Goal: Task Accomplishment & Management: Use online tool/utility

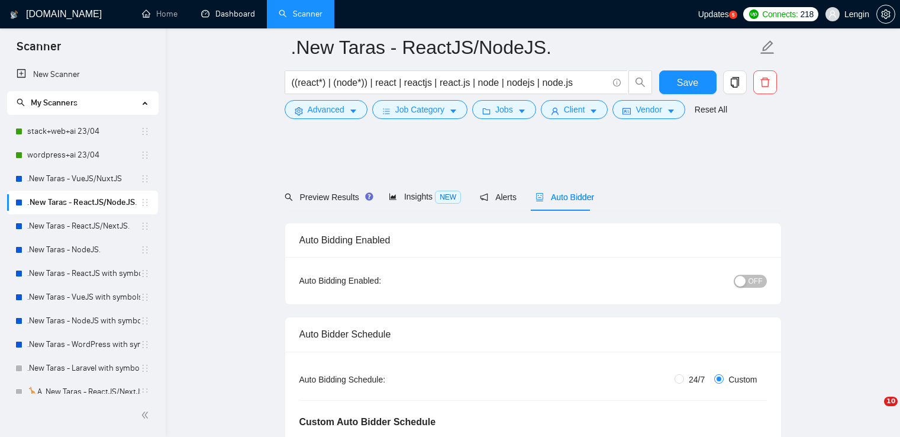
scroll to position [2745, 0]
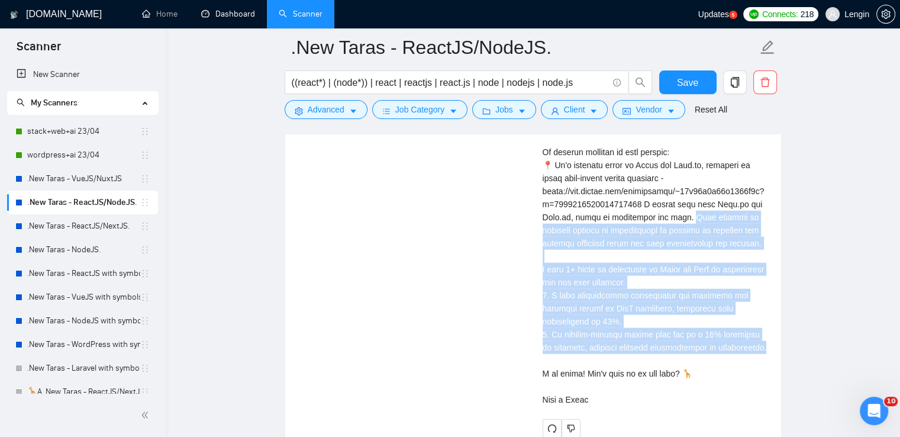
click at [234, 19] on link "Dashboard" at bounding box center [228, 14] width 54 height 10
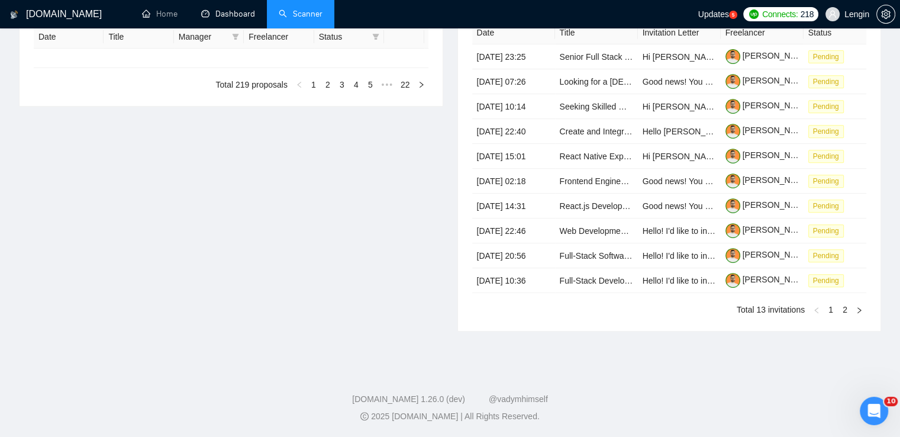
scroll to position [369, 0]
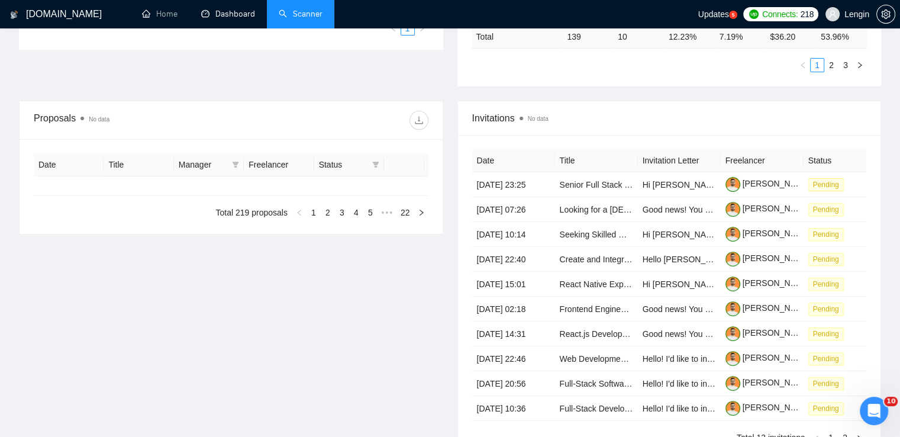
type input "[DATE]"
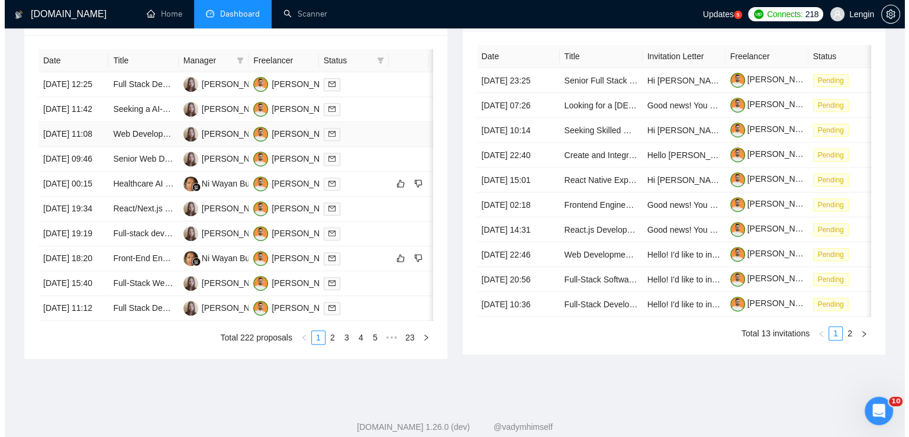
scroll to position [508, 0]
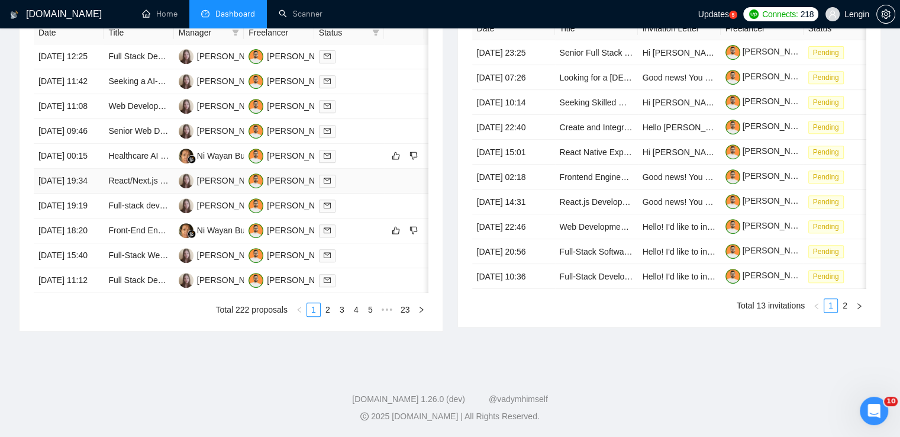
click at [147, 193] on td "React/Next.js Developer Needed for Custom Booking Flow Integration" at bounding box center [139, 181] width 70 height 25
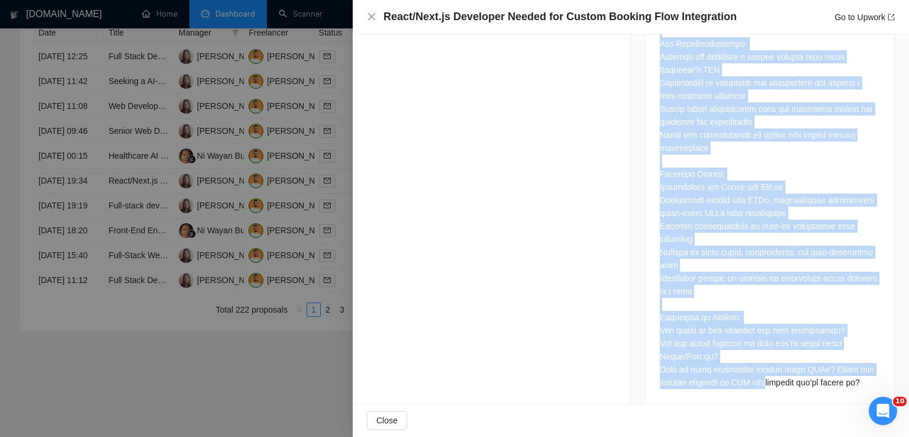
scroll to position [701, 0]
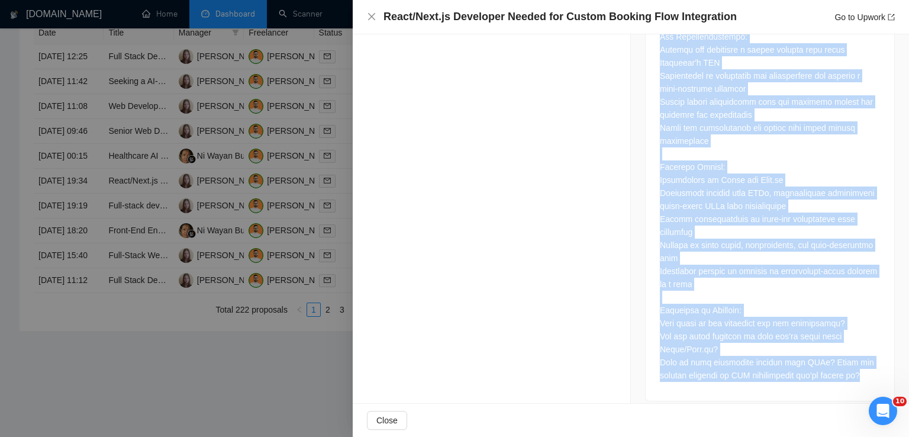
drag, startPoint x: 656, startPoint y: 64, endPoint x: 899, endPoint y: 363, distance: 385.2
copy div "Lo’ip dolorsi ame c adipisc elits-doe temporinc utla etdolorema al Enima min Ve…"
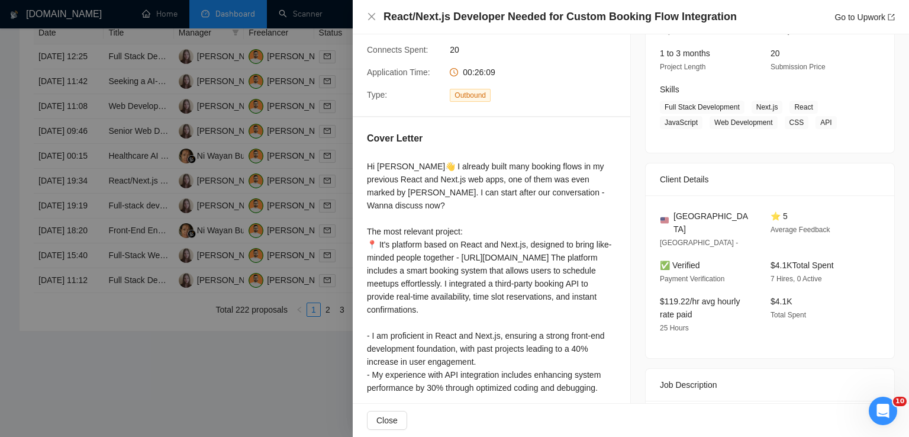
scroll to position [142, 0]
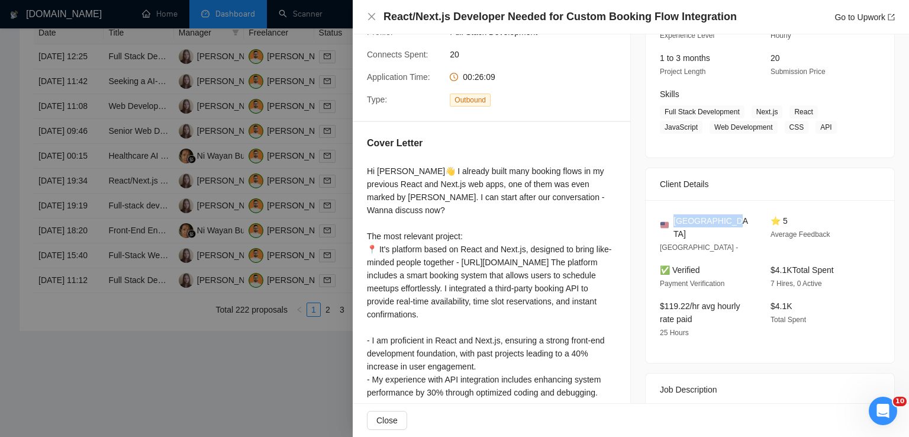
drag, startPoint x: 721, startPoint y: 221, endPoint x: 670, endPoint y: 221, distance: 50.3
click at [670, 221] on div "[GEOGRAPHIC_DATA]" at bounding box center [706, 227] width 92 height 26
copy span "[GEOGRAPHIC_DATA]"
drag, startPoint x: 748, startPoint y: 113, endPoint x: 822, endPoint y: 124, distance: 74.7
click at [822, 124] on span "Full Stack Development Next.js React JavaScript Web Development CSS API" at bounding box center [761, 119] width 202 height 28
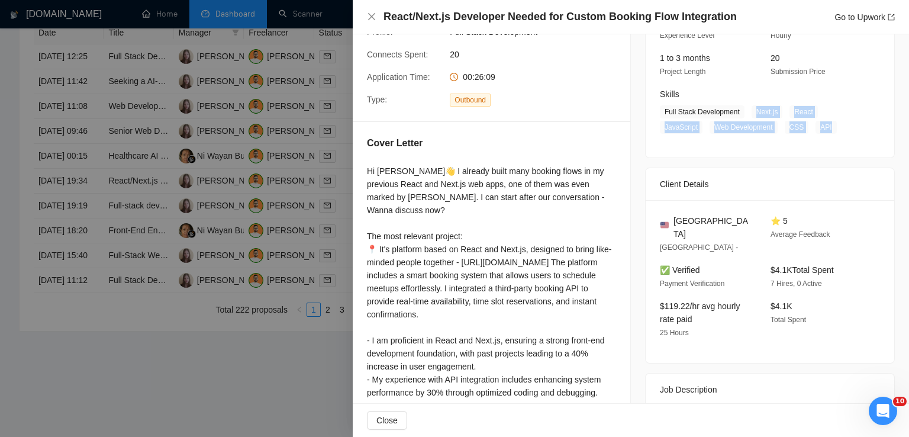
copy span "Next.js React JavaScript Web Development CSS API"
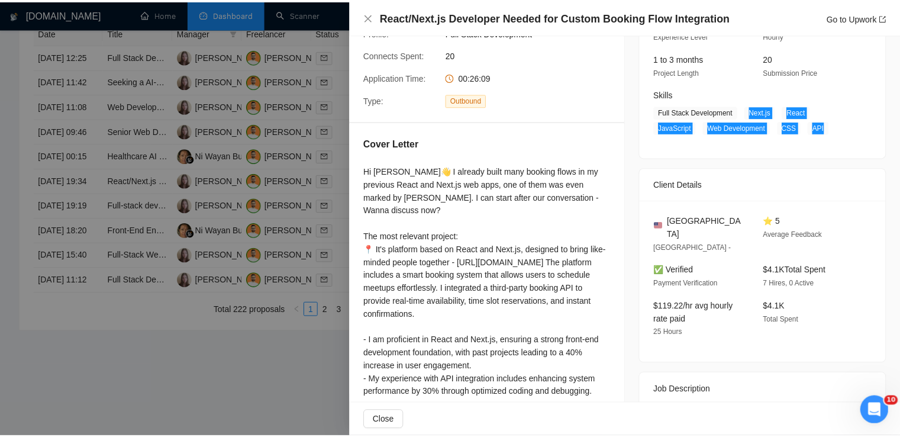
scroll to position [0, 0]
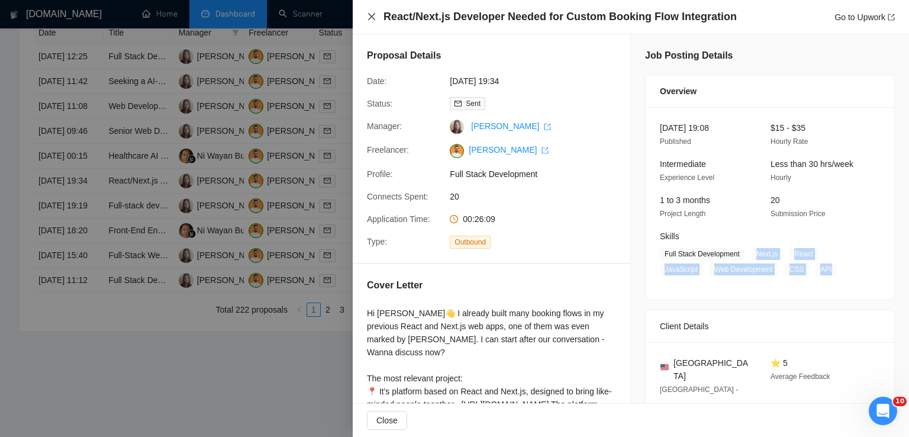
click at [372, 20] on icon "close" at bounding box center [371, 16] width 9 height 9
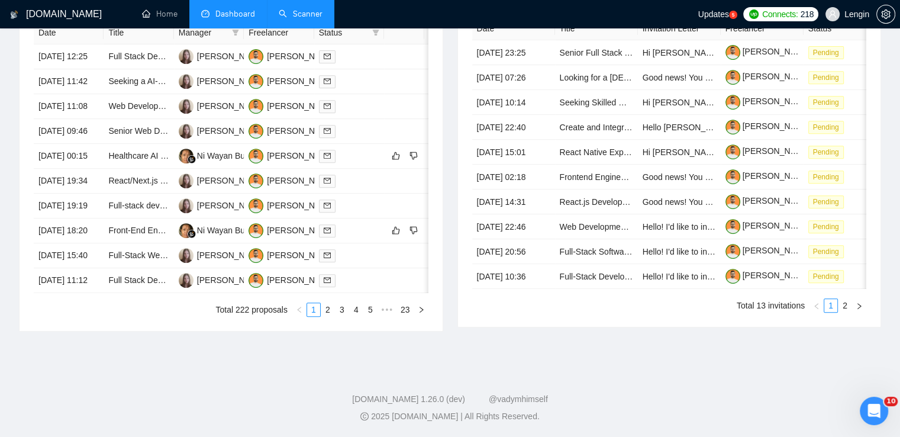
click at [312, 11] on link "Scanner" at bounding box center [301, 14] width 44 height 10
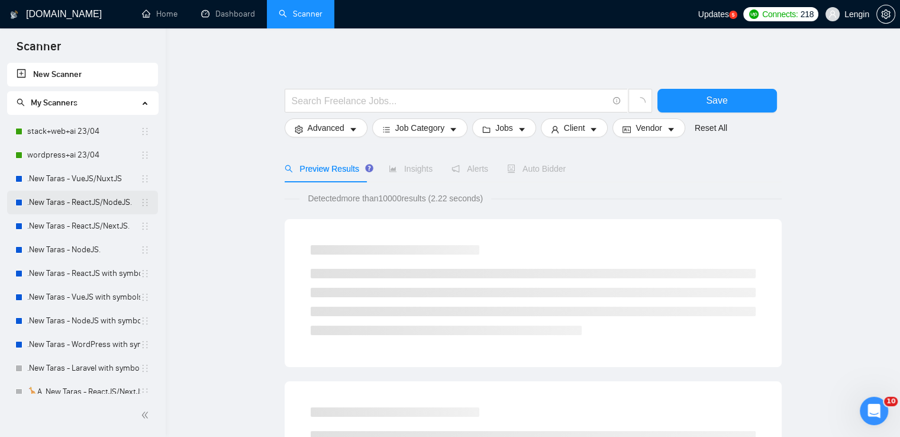
click at [116, 193] on link ".New Taras - ReactJS/NodeJS." at bounding box center [83, 203] width 113 height 24
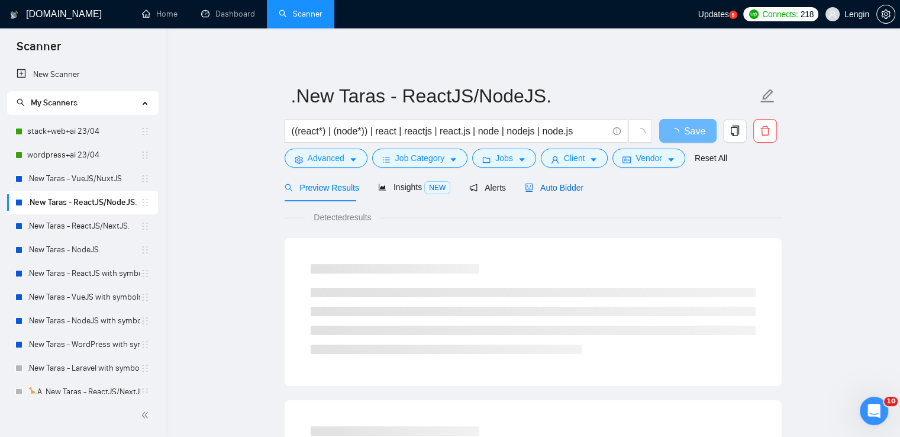
click at [551, 185] on span "Auto Bidder" at bounding box center [554, 187] width 59 height 9
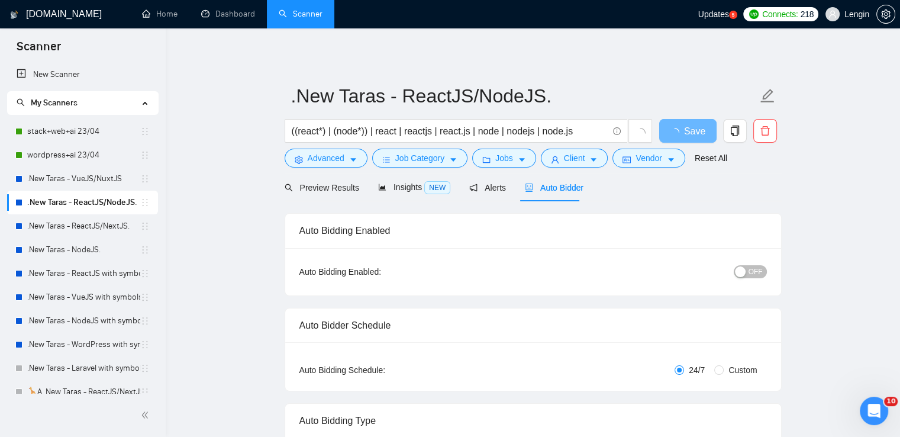
radio input "false"
radio input "true"
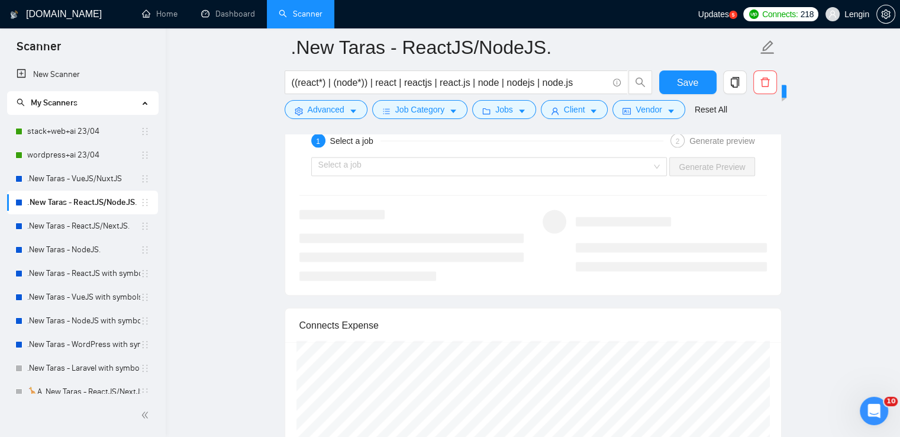
scroll to position [2471, 0]
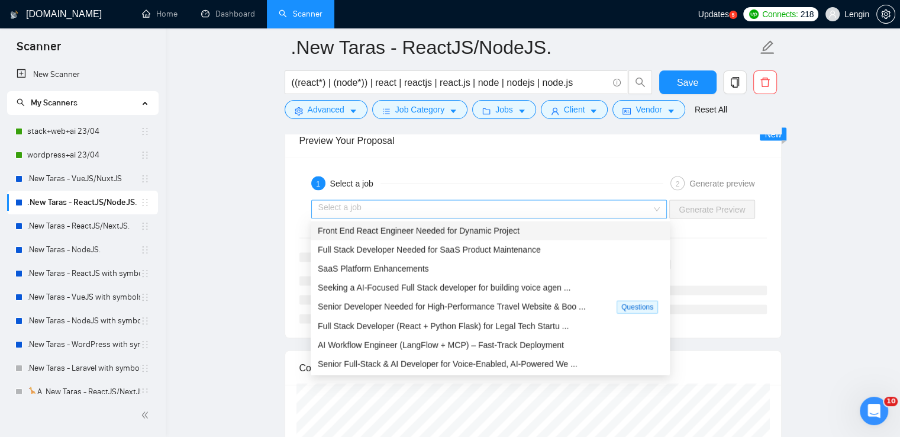
click at [660, 204] on div "Select a job" at bounding box center [489, 209] width 356 height 19
click at [568, 223] on div "Front End React Engineer Needed for Dynamic Project" at bounding box center [490, 230] width 359 height 19
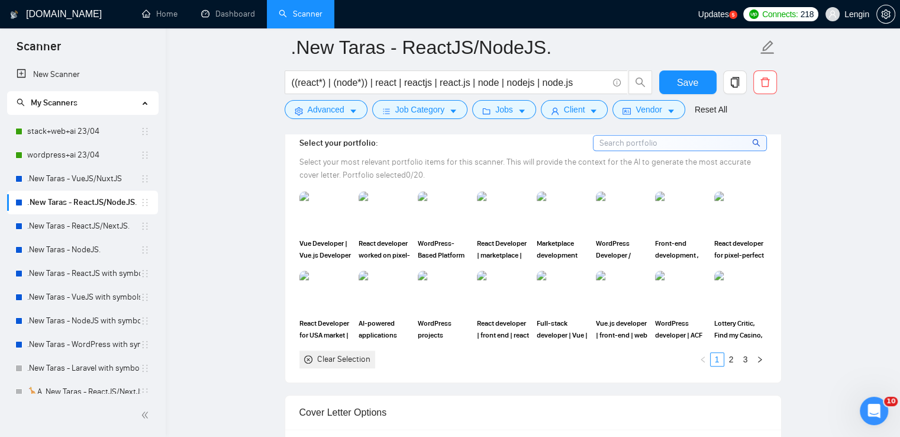
scroll to position [1259, 0]
click at [350, 359] on div "Clear Selection" at bounding box center [343, 360] width 53 height 13
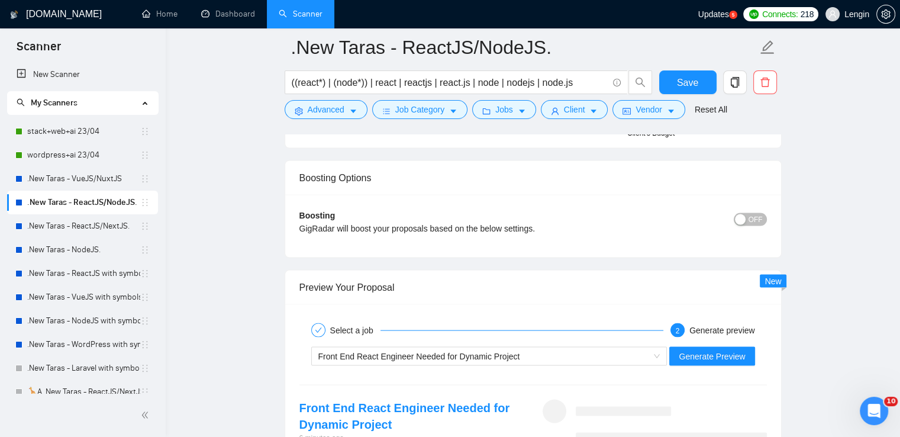
scroll to position [2464, 0]
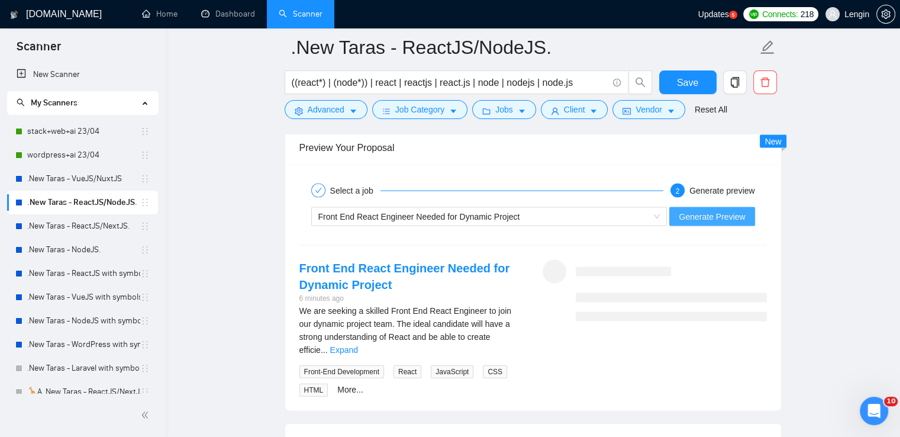
click at [708, 216] on span "Generate Preview" at bounding box center [712, 216] width 66 height 13
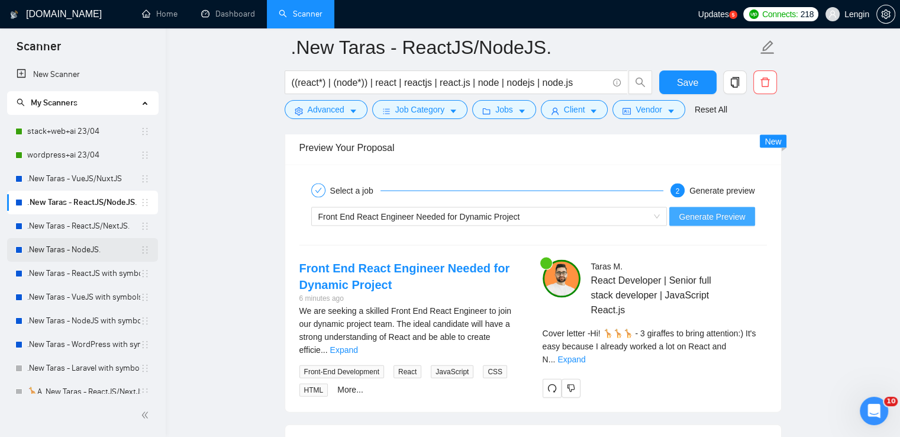
scroll to position [199, 0]
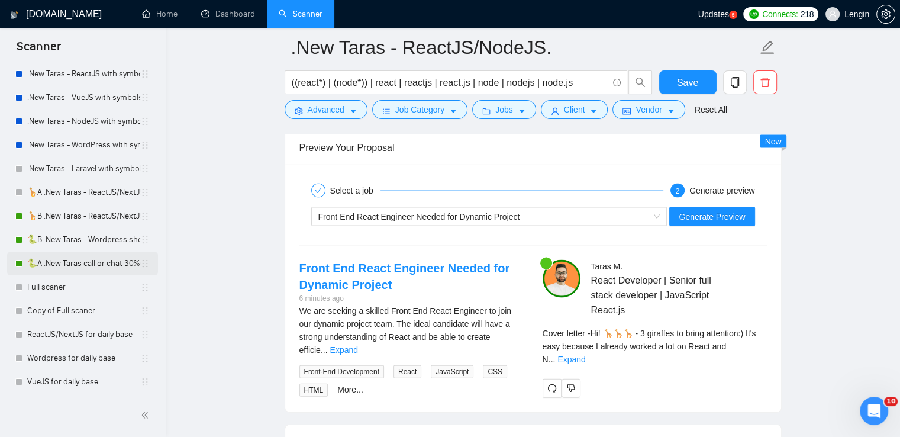
click at [107, 272] on link "🐍A .New Taras call or chat 30%view 0 reply 23/04" at bounding box center [83, 263] width 113 height 24
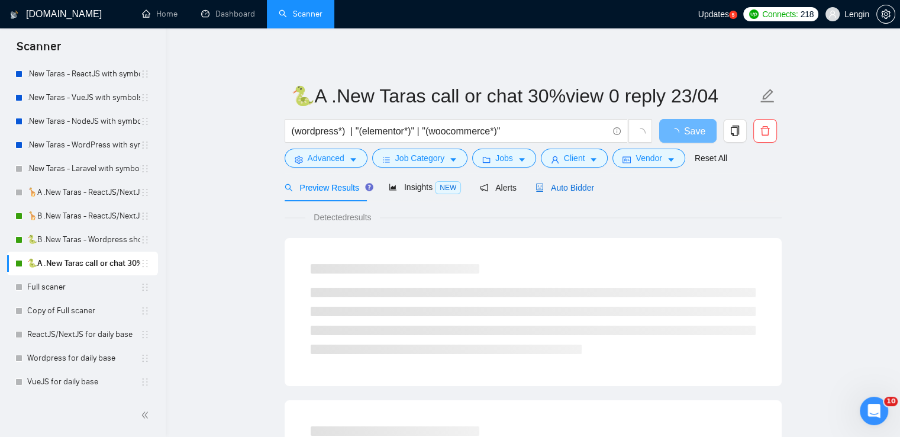
click at [566, 188] on span "Auto Bidder" at bounding box center [564, 187] width 59 height 9
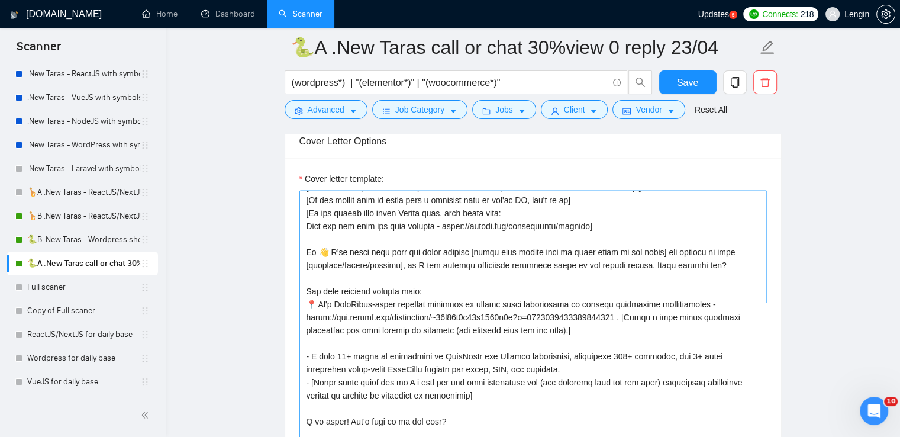
scroll to position [1569, 0]
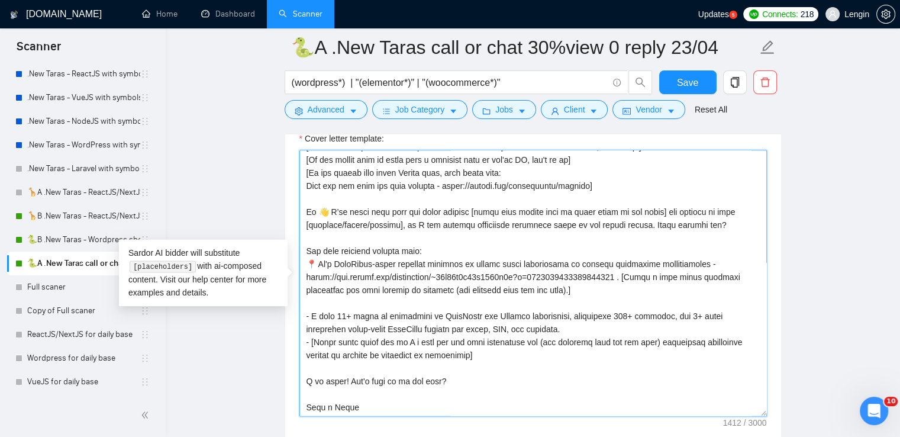
drag, startPoint x: 567, startPoint y: 325, endPoint x: 307, endPoint y: 311, distance: 260.1
click at [307, 311] on textarea "Cover letter template:" at bounding box center [532, 283] width 467 height 266
click at [404, 305] on textarea "Cover letter template:" at bounding box center [532, 283] width 467 height 266
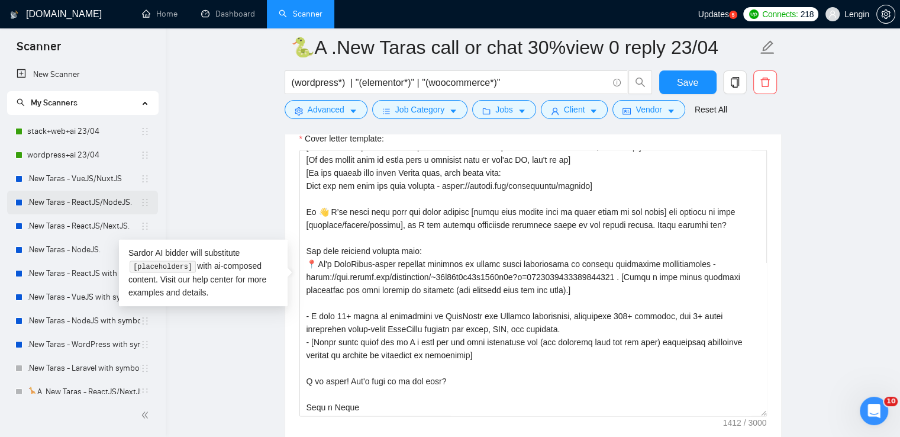
click at [106, 205] on link ".New Taras - ReactJS/NodeJS." at bounding box center [83, 203] width 113 height 24
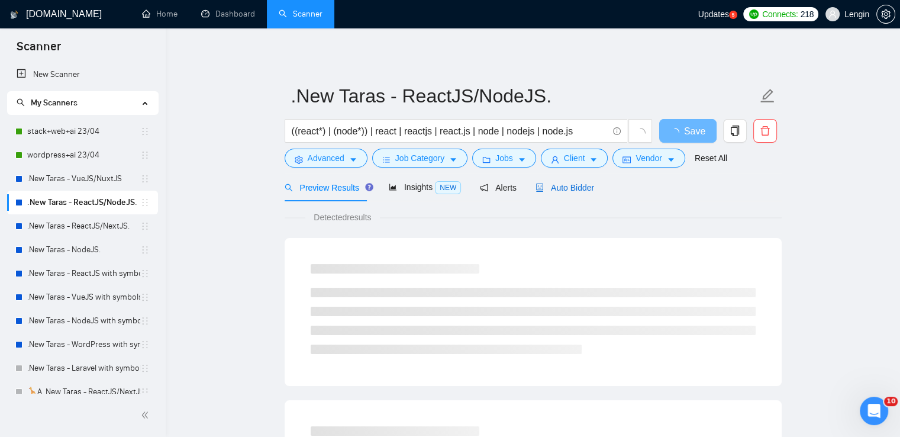
click at [569, 189] on span "Auto Bidder" at bounding box center [564, 187] width 59 height 9
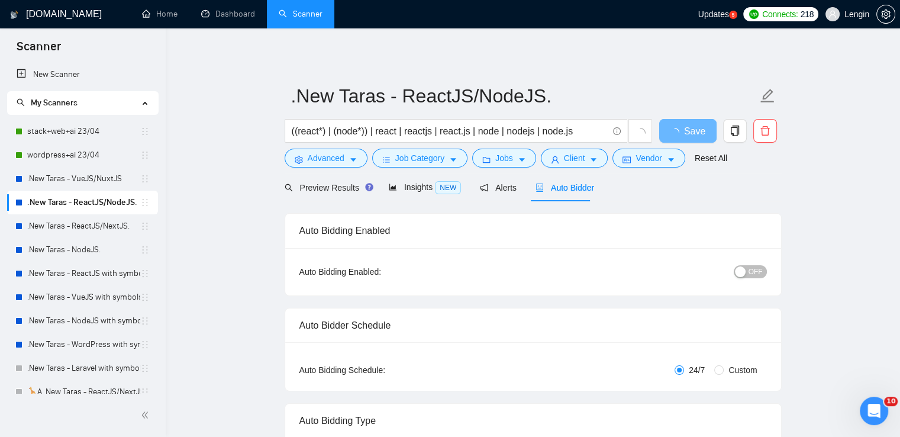
radio input "false"
radio input "true"
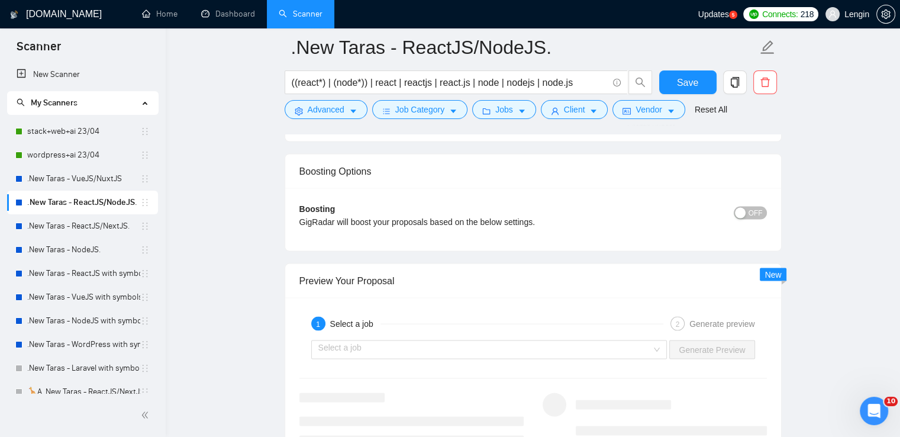
scroll to position [2504, 0]
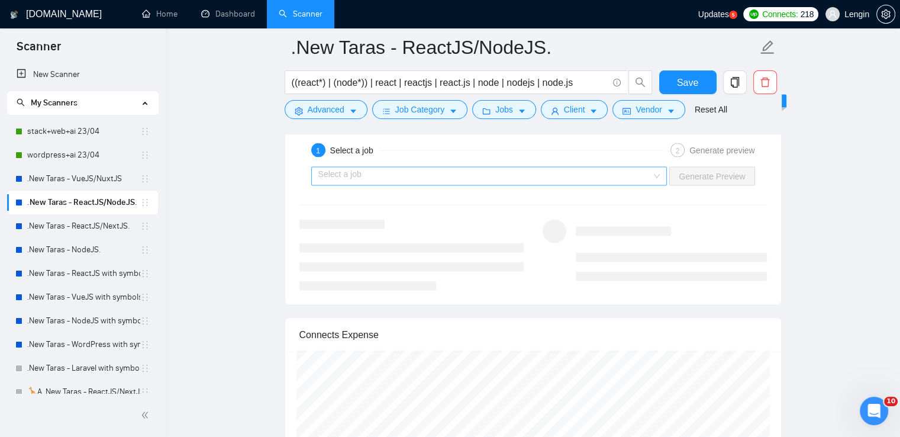
click at [655, 173] on div "Select a job" at bounding box center [489, 176] width 356 height 19
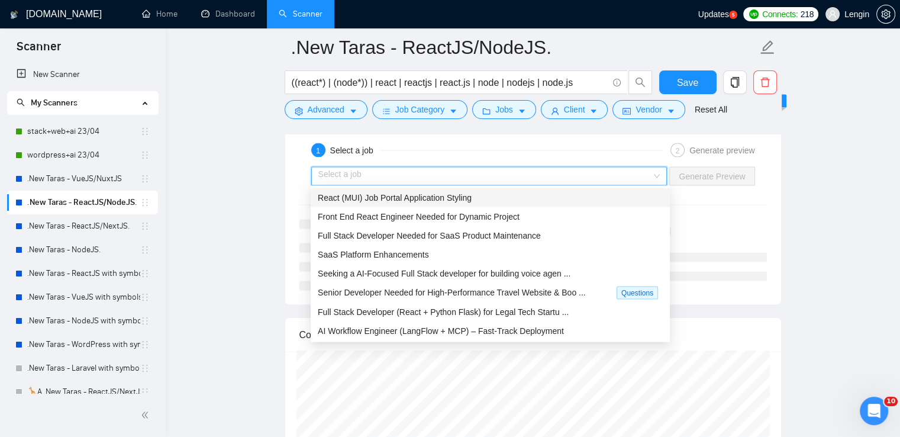
click at [531, 203] on div "React (MUI) Job Portal Application Styling" at bounding box center [490, 197] width 345 height 13
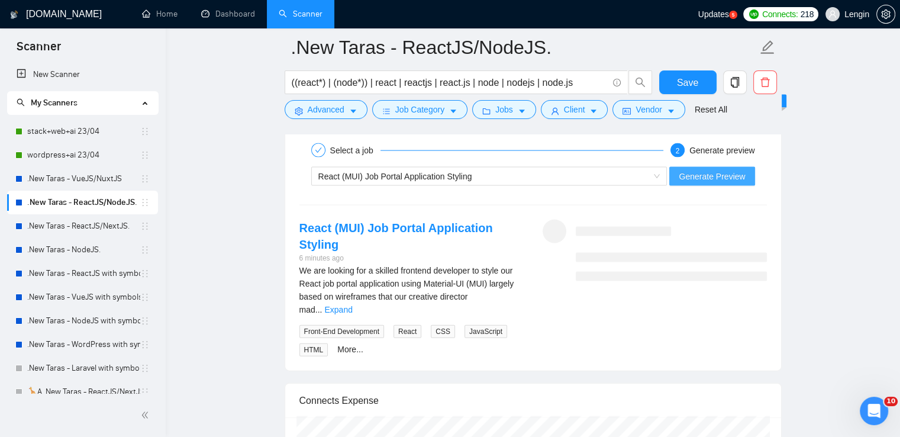
click at [703, 171] on span "Generate Preview" at bounding box center [712, 176] width 66 height 13
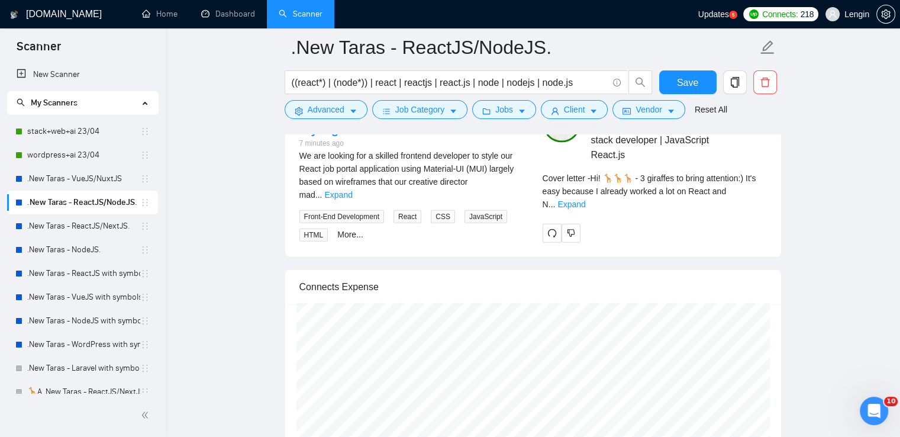
scroll to position [2619, 0]
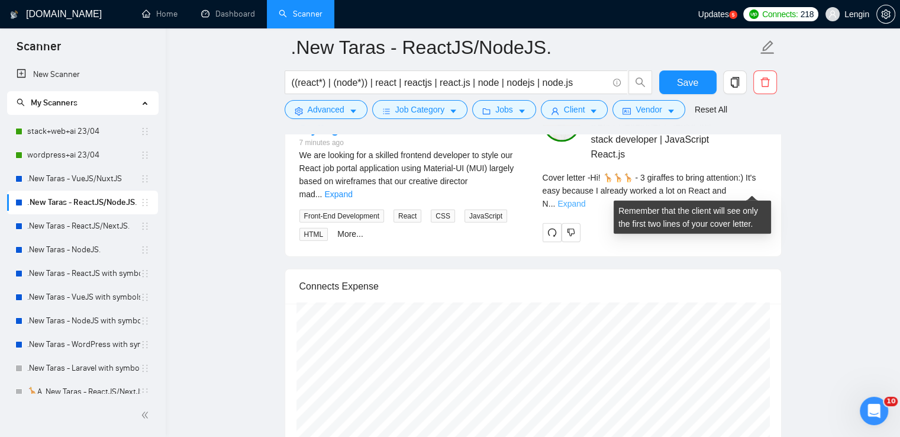
click at [585, 199] on link "Expand" at bounding box center [571, 203] width 28 height 9
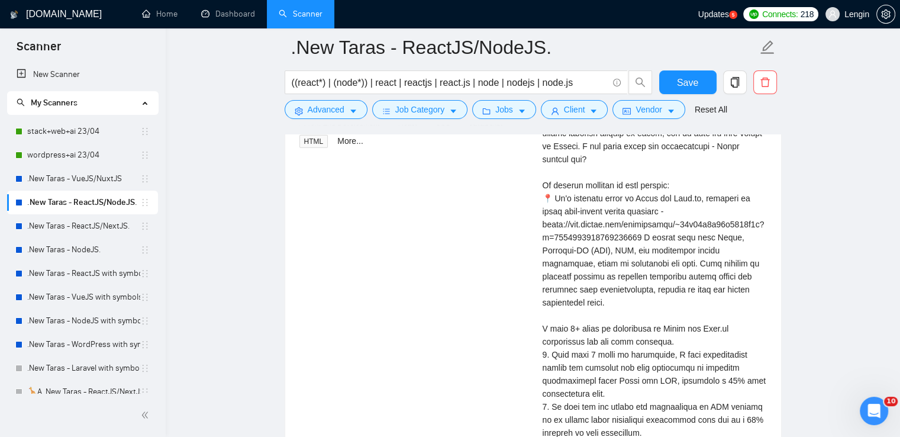
scroll to position [2719, 0]
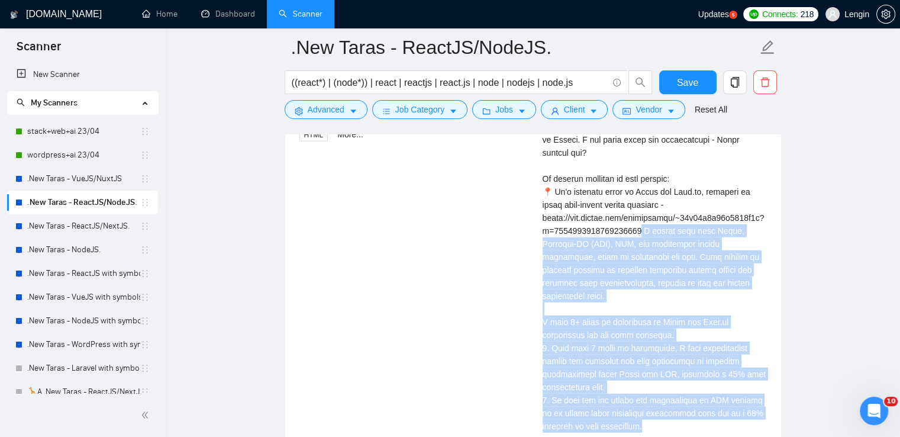
drag, startPoint x: 642, startPoint y: 212, endPoint x: 663, endPoint y: 382, distance: 171.1
click at [663, 382] on div "Cover letter" at bounding box center [655, 283] width 224 height 404
copy div "orked here with React, Material-UI (MUI), CSS, and responsive design principles…"
click at [113, 222] on link ".New Taras - ReactJS/NextJS." at bounding box center [83, 226] width 113 height 24
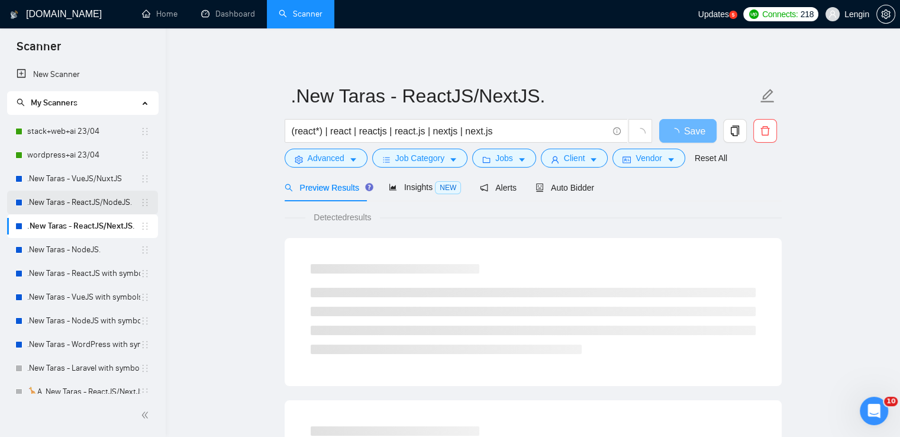
click at [78, 206] on link ".New Taras - ReactJS/NodeJS." at bounding box center [83, 203] width 113 height 24
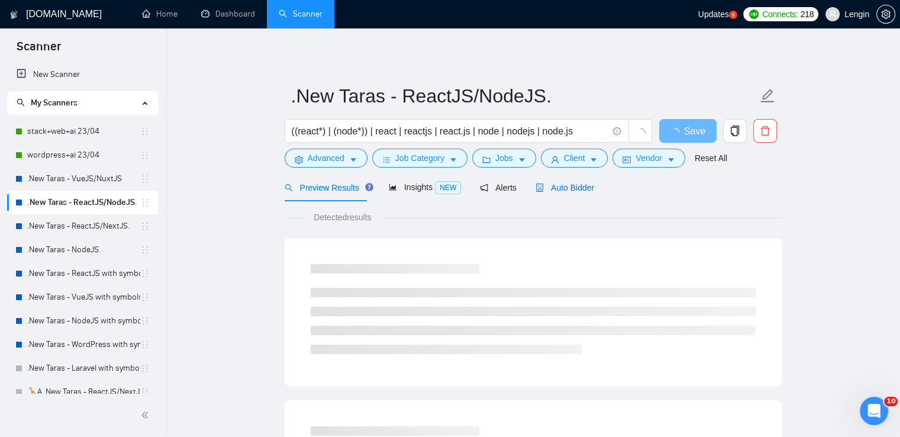
click at [556, 183] on span "Auto Bidder" at bounding box center [564, 187] width 59 height 9
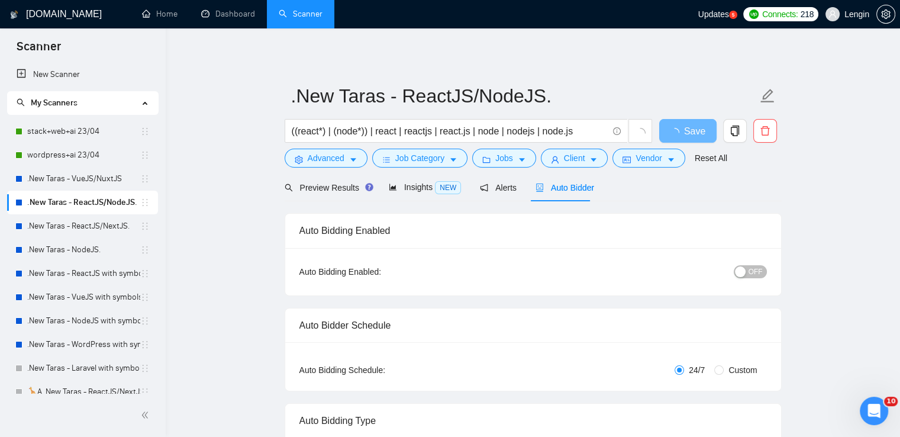
radio input "false"
radio input "true"
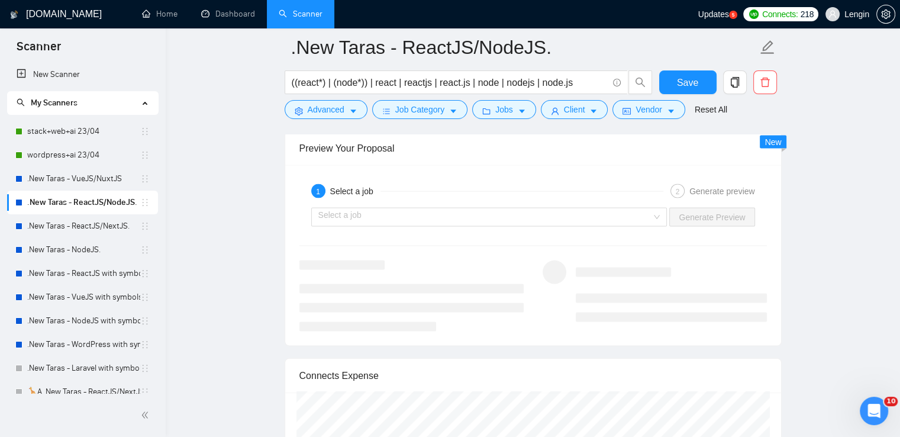
scroll to position [2464, 0]
click at [660, 219] on div "Select a job" at bounding box center [489, 216] width 356 height 19
click at [108, 181] on link ".New Taras - VueJS/NuxtJS" at bounding box center [83, 179] width 113 height 24
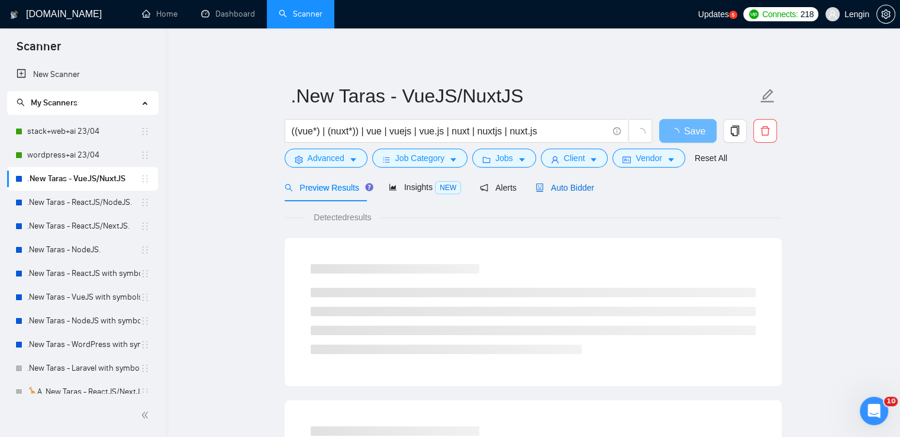
click at [576, 192] on span "Auto Bidder" at bounding box center [564, 187] width 59 height 9
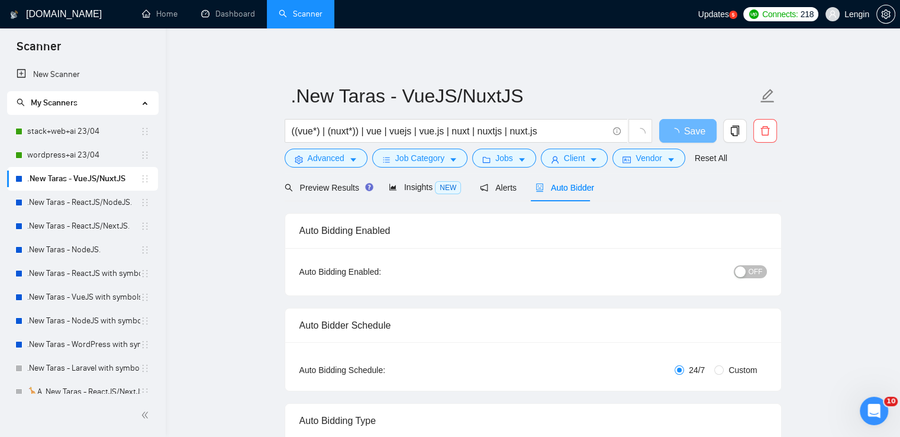
radio input "false"
radio input "true"
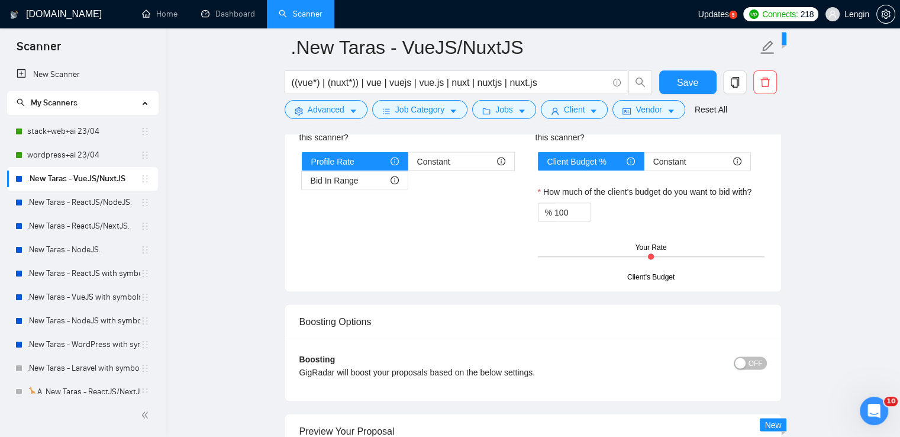
scroll to position [2390, 0]
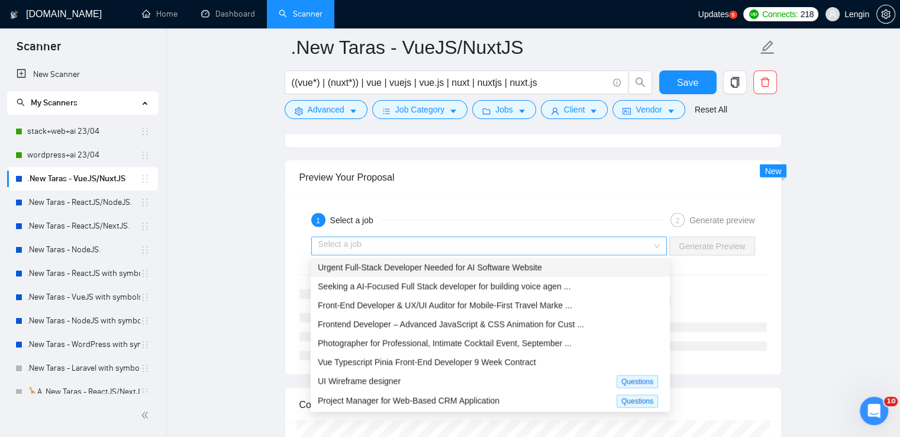
click at [661, 243] on div "Select a job" at bounding box center [489, 246] width 356 height 19
click at [560, 260] on div "Urgent Full-Stack Developer Needed for AI Software Website" at bounding box center [490, 267] width 359 height 19
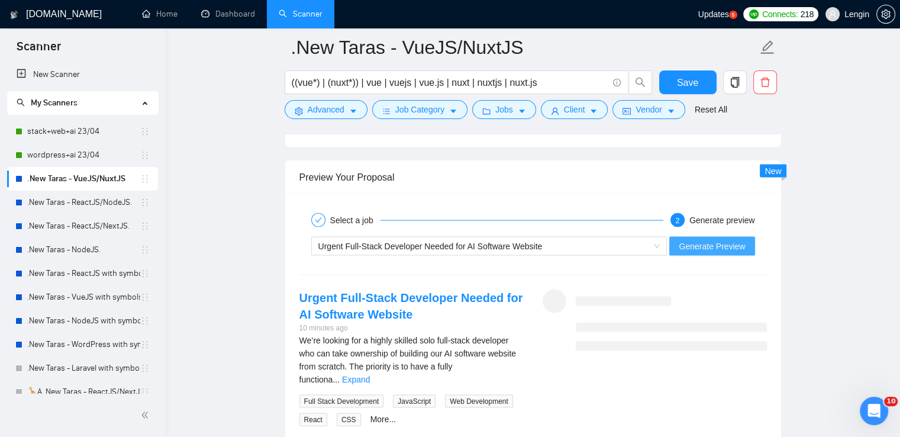
click at [700, 249] on span "Generate Preview" at bounding box center [712, 246] width 66 height 13
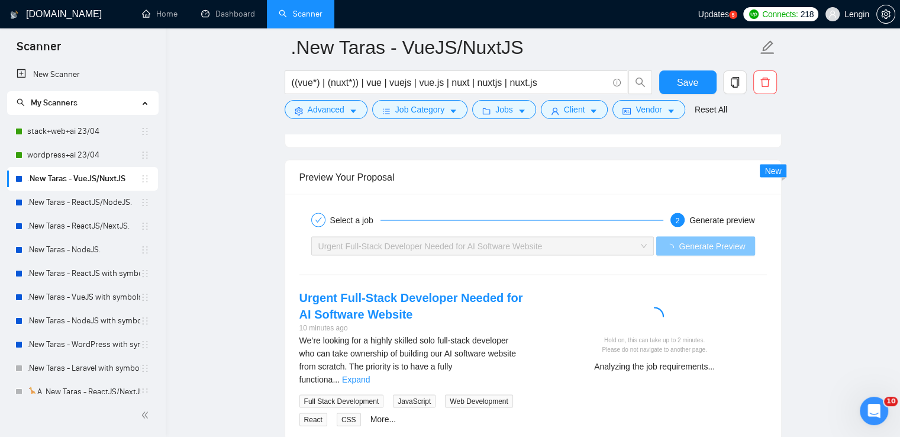
scroll to position [2457, 0]
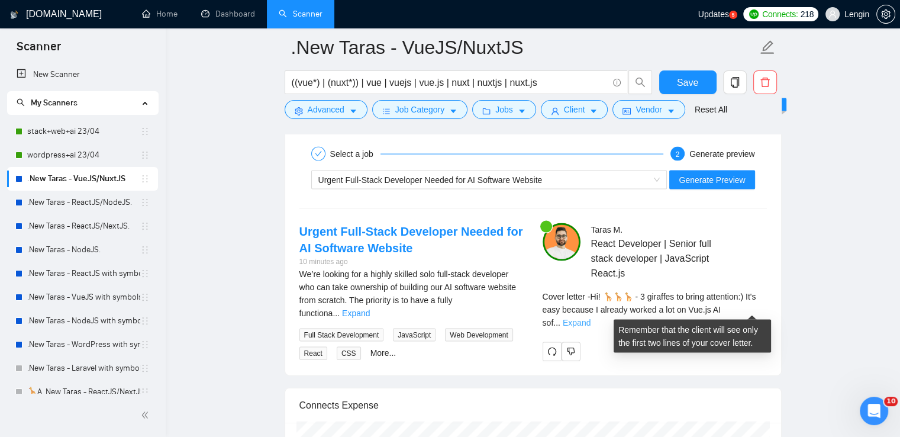
click at [590, 318] on link "Expand" at bounding box center [577, 322] width 28 height 9
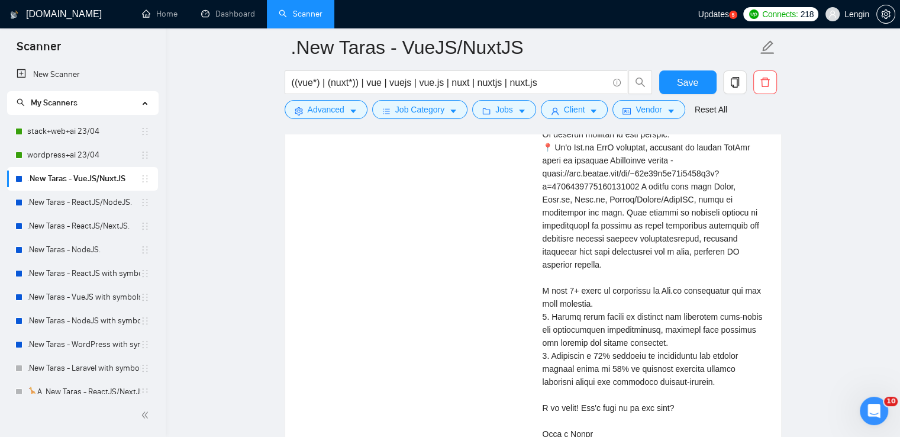
scroll to position [2723, 0]
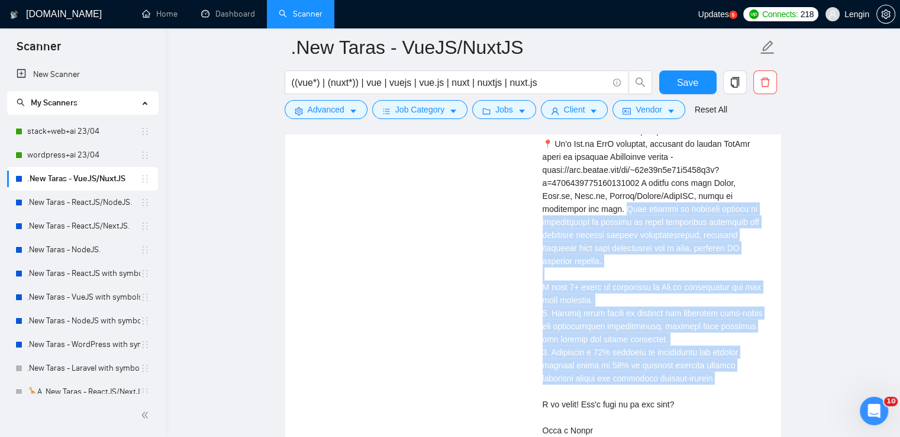
drag, startPoint x: 690, startPoint y: 356, endPoint x: 566, endPoint y: 195, distance: 202.8
click at [566, 195] on div "Cover letter" at bounding box center [655, 235] width 224 height 404
copy div "project is relevant because it demonstrates my ability to build responsive fron…"
click at [104, 204] on link ".New Taras - ReactJS/NodeJS." at bounding box center [83, 203] width 113 height 24
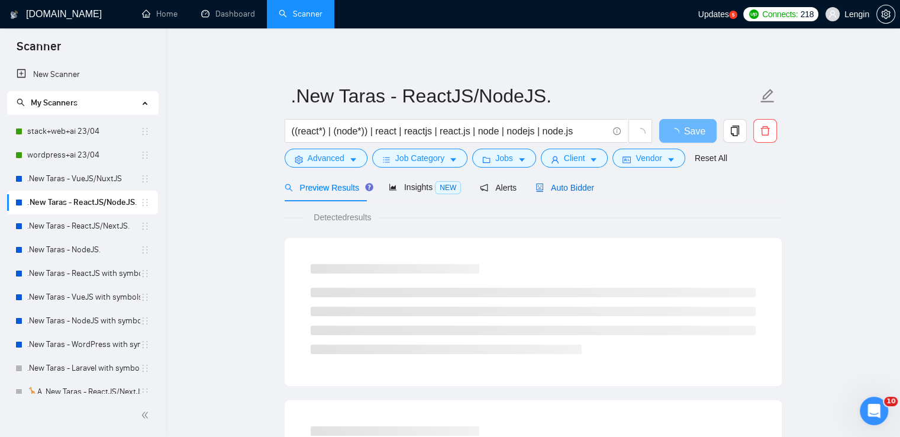
click at [564, 183] on span "Auto Bidder" at bounding box center [564, 187] width 59 height 9
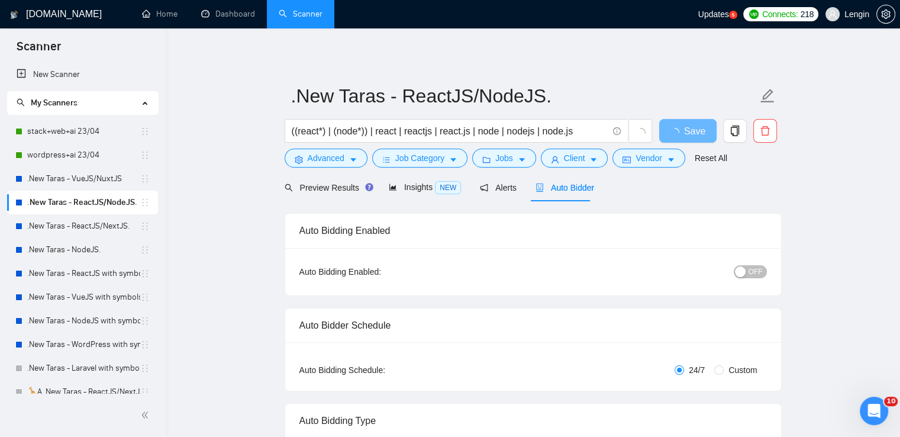
radio input "false"
radio input "true"
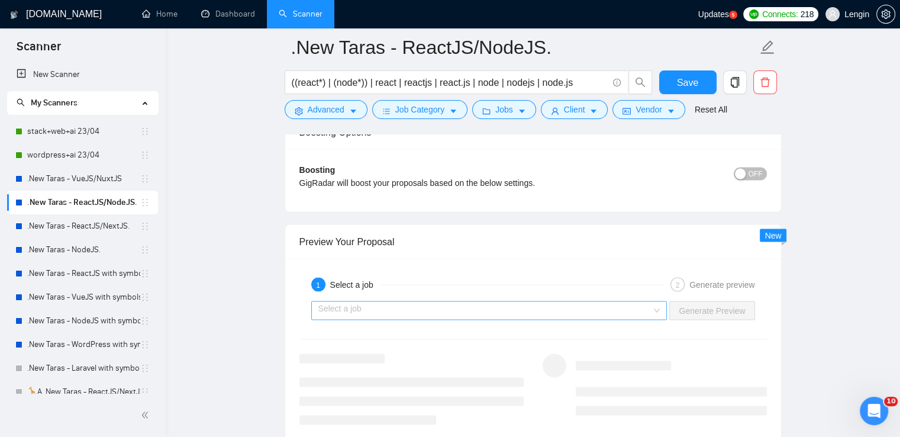
scroll to position [2492, 0]
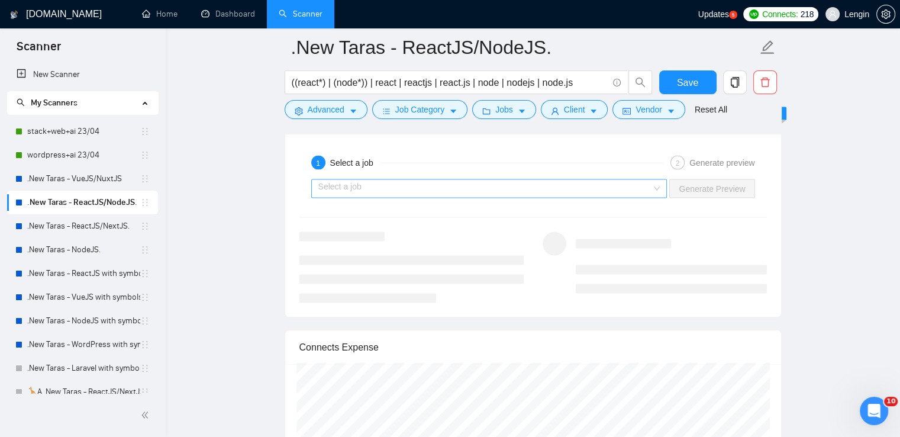
click at [655, 179] on div "Select a job" at bounding box center [489, 188] width 356 height 19
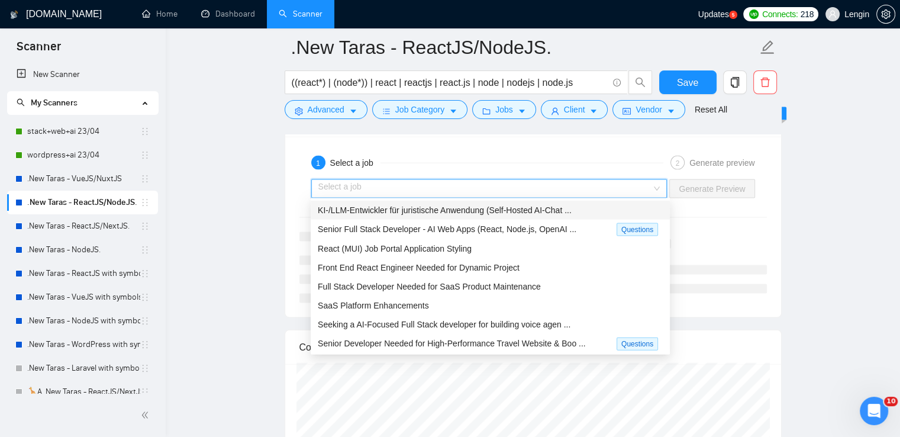
click at [533, 209] on span "KI-/LLM‑Entwickler für juristische Anwendung (Self‑Hosted AI‑Chat ..." at bounding box center [445, 209] width 254 height 9
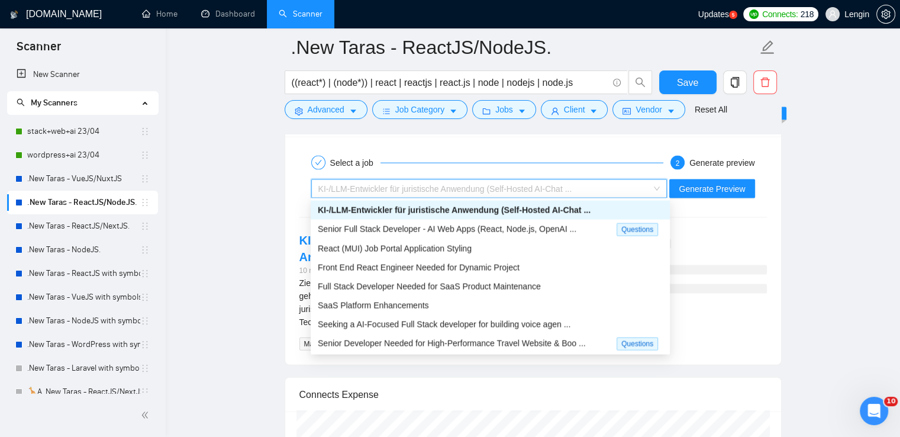
click at [656, 186] on span "KI-/LLM‑Entwickler für juristische Anwendung (Self‑Hosted AI‑Chat ..." at bounding box center [489, 189] width 342 height 18
click at [504, 228] on span "Senior Full Stack Developer - AI Web Apps (React, Node.js, OpenAI ..." at bounding box center [447, 228] width 259 height 9
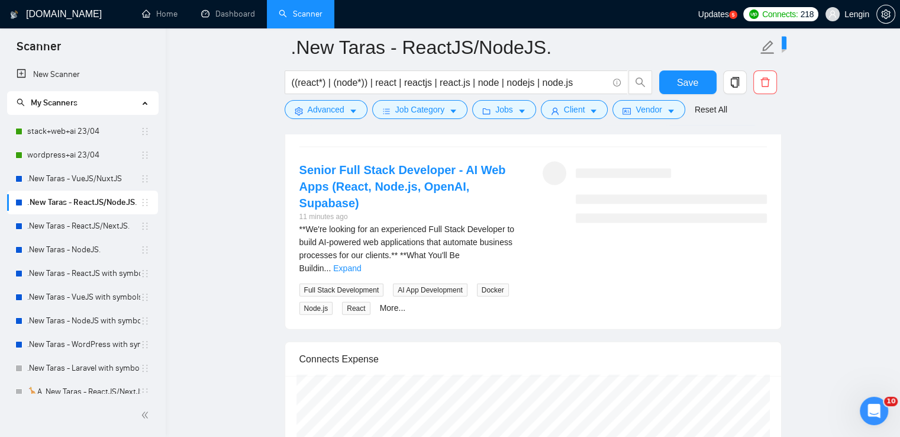
scroll to position [2474, 0]
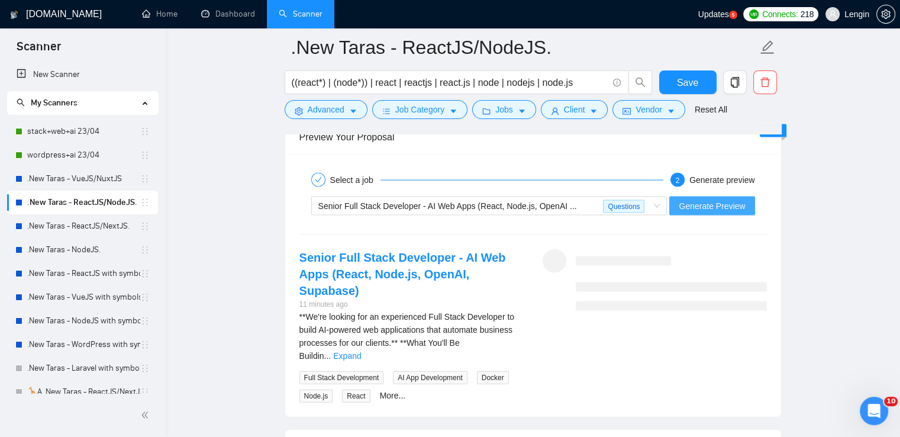
click at [730, 199] on span "Generate Preview" at bounding box center [712, 205] width 66 height 13
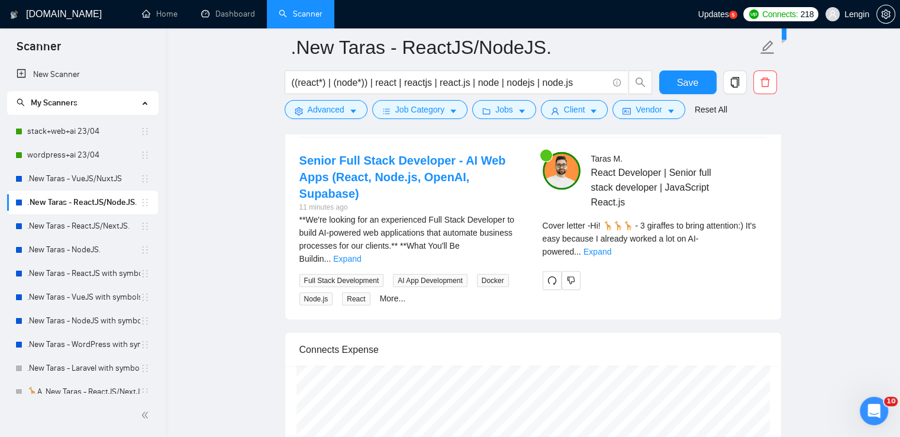
scroll to position [2577, 0]
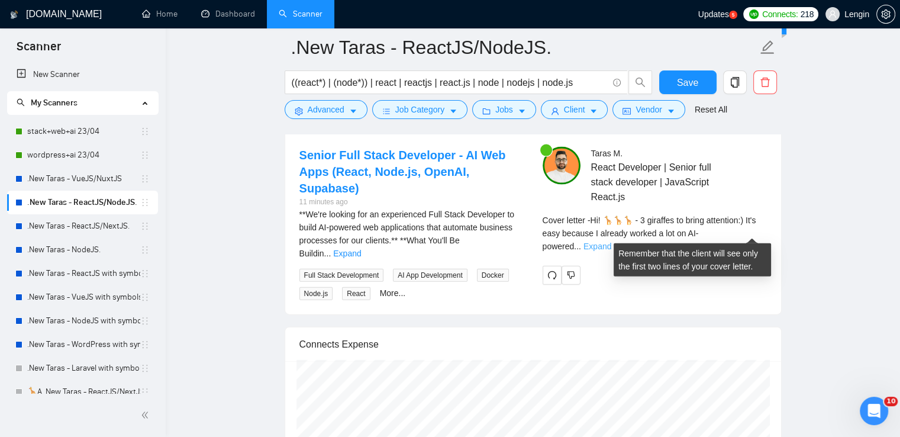
click at [611, 241] on link "Expand" at bounding box center [597, 245] width 28 height 9
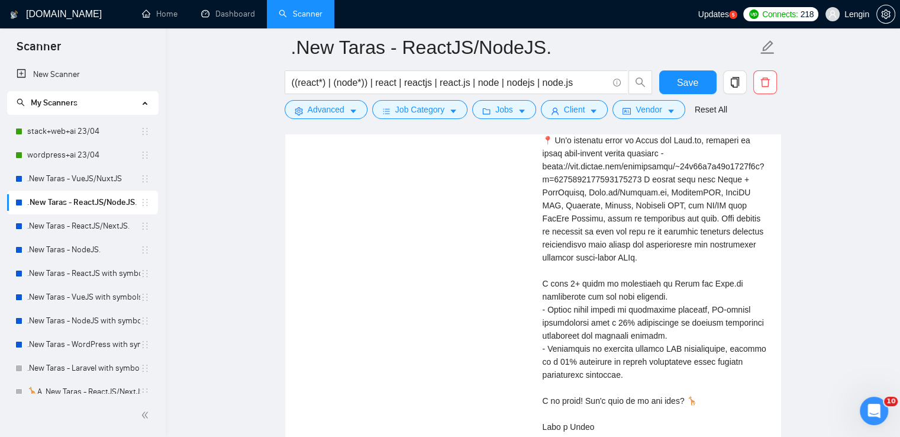
scroll to position [3025, 0]
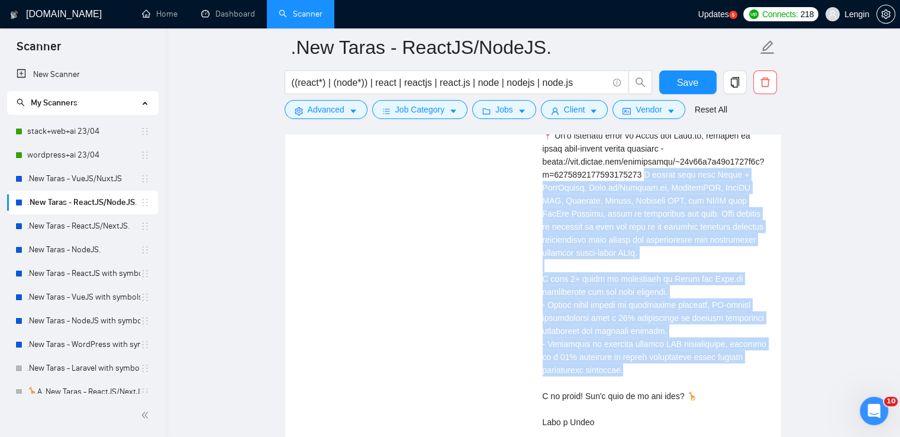
drag, startPoint x: 644, startPoint y: 169, endPoint x: 639, endPoint y: 363, distance: 194.1
click at [639, 363] on div "Cover letter" at bounding box center [655, 227] width 224 height 404
copy div "rked here with React + TypeScript, Node.js/Express.js, PostgreSQL, OpenAI SDK, …"
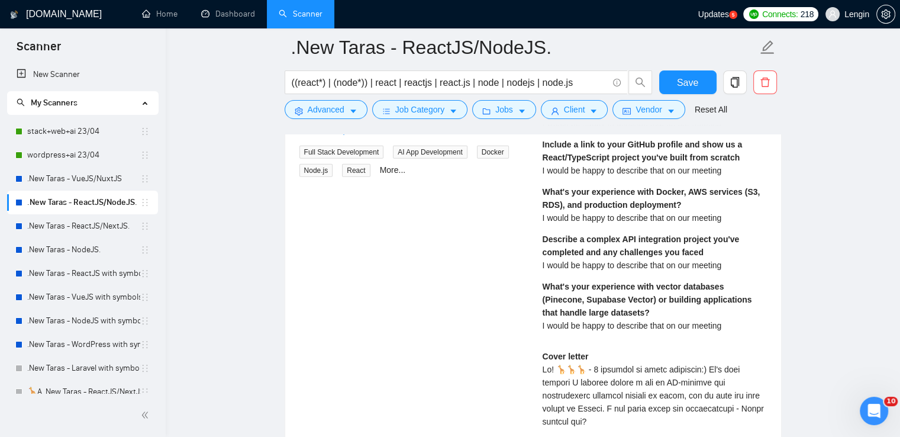
scroll to position [2707, 0]
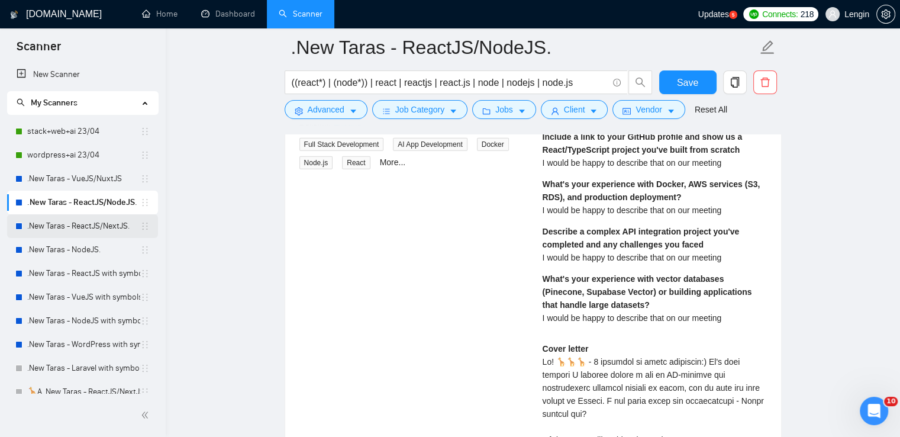
click at [80, 217] on link ".New Taras - ReactJS/NextJS." at bounding box center [83, 226] width 113 height 24
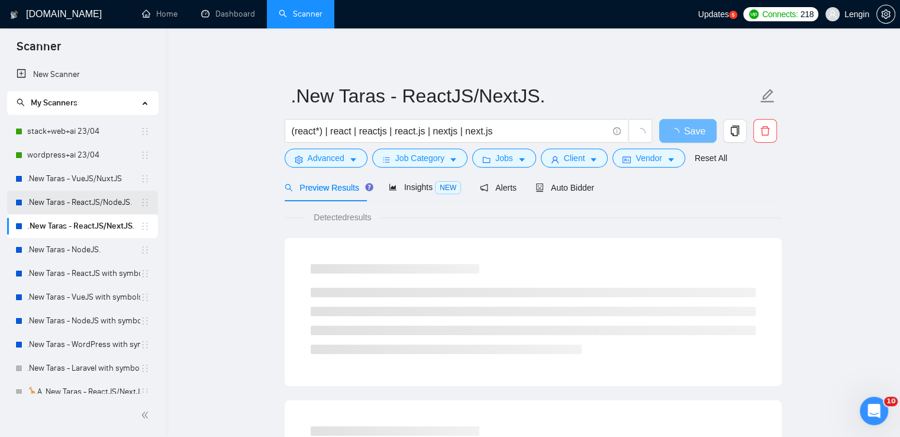
click at [116, 202] on link ".New Taras - ReactJS/NodeJS." at bounding box center [83, 203] width 113 height 24
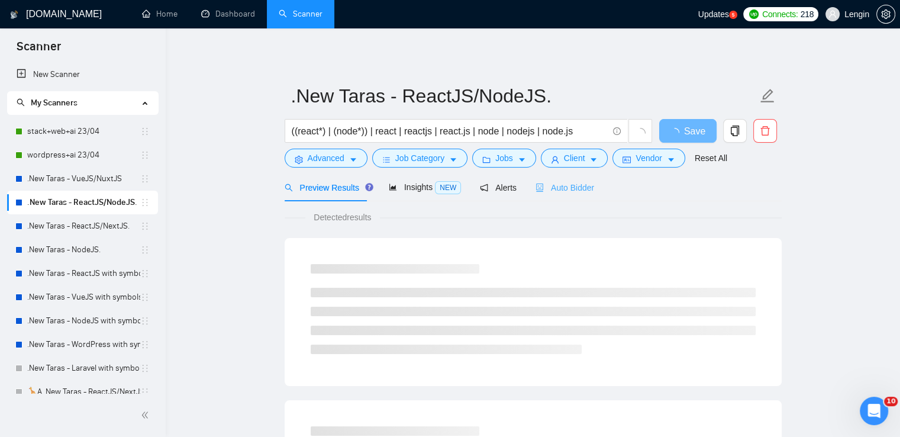
click at [585, 195] on div "Auto Bidder" at bounding box center [564, 187] width 59 height 28
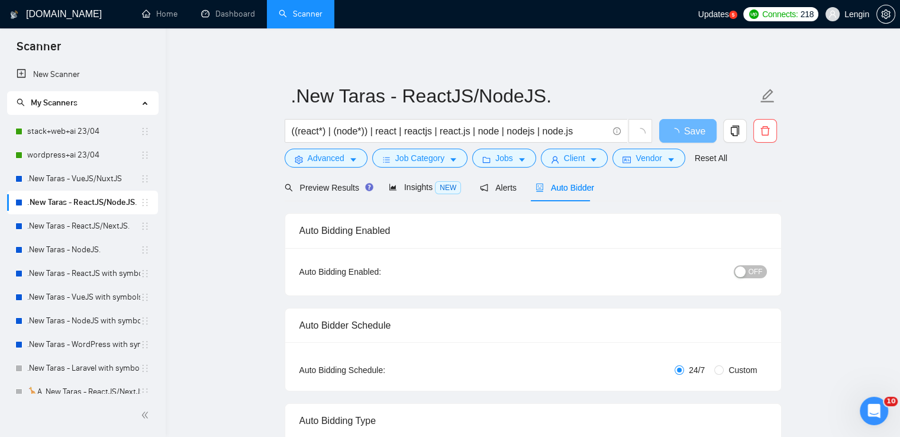
radio input "false"
radio input "true"
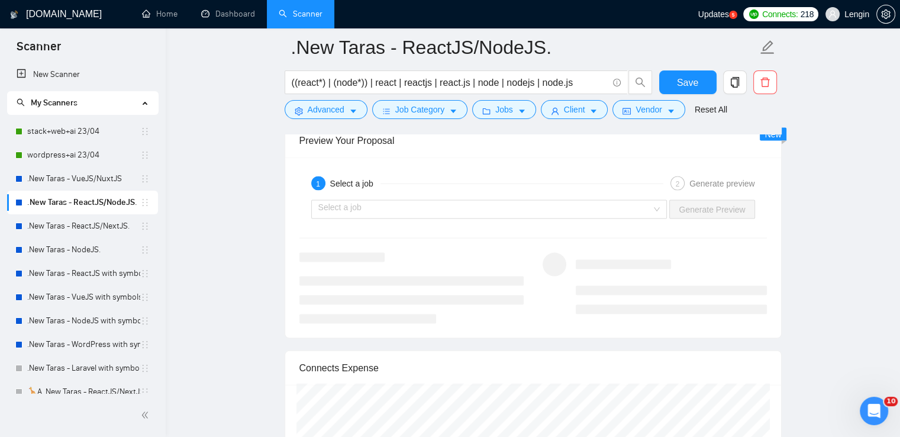
scroll to position [2473, 0]
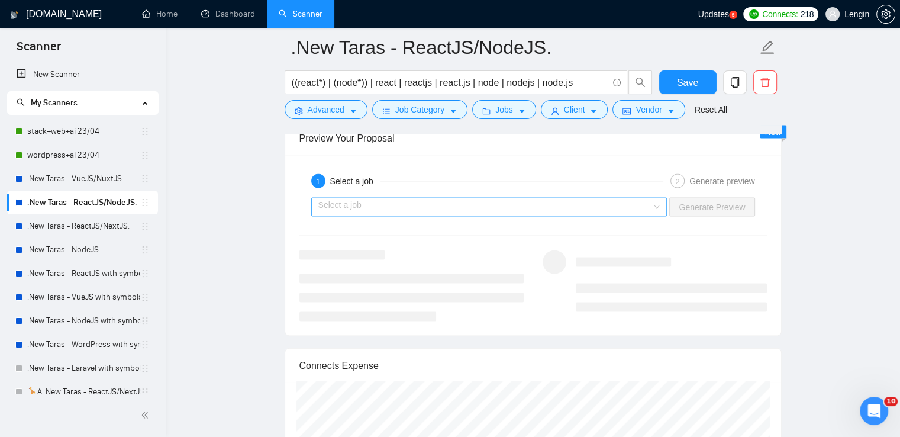
click at [657, 204] on div "Select a job" at bounding box center [489, 207] width 356 height 19
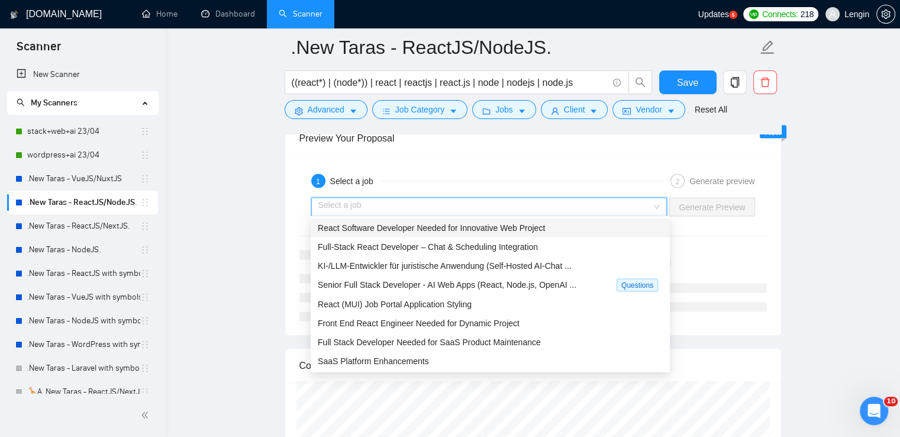
click at [519, 219] on div "React Software Developer Needed for Innovative Web Project" at bounding box center [490, 227] width 359 height 19
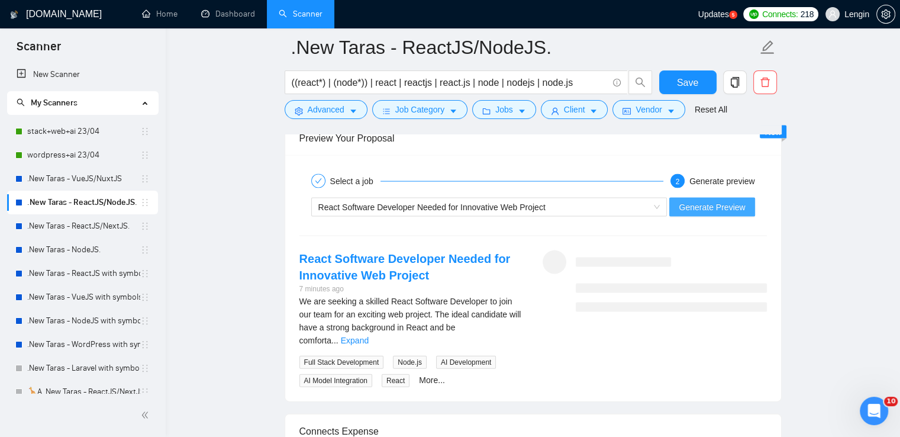
click at [695, 204] on span "Generate Preview" at bounding box center [712, 207] width 66 height 13
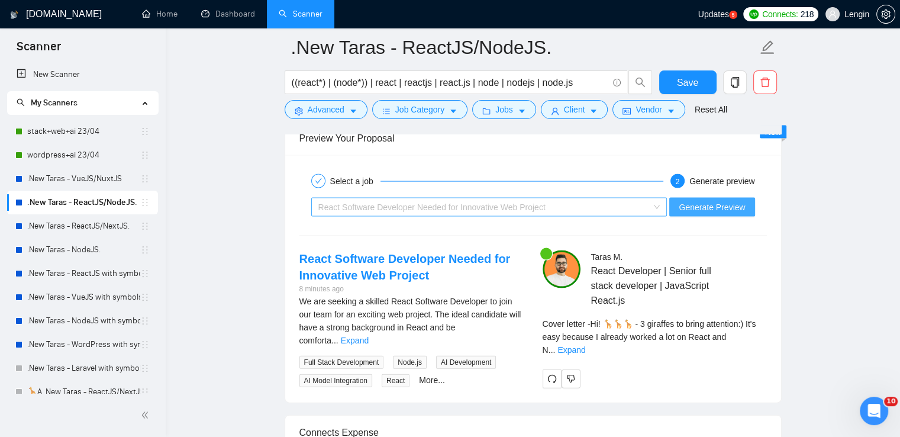
click at [643, 198] on div "React Software Developer Needed for Innovative Web Project" at bounding box center [483, 207] width 331 height 18
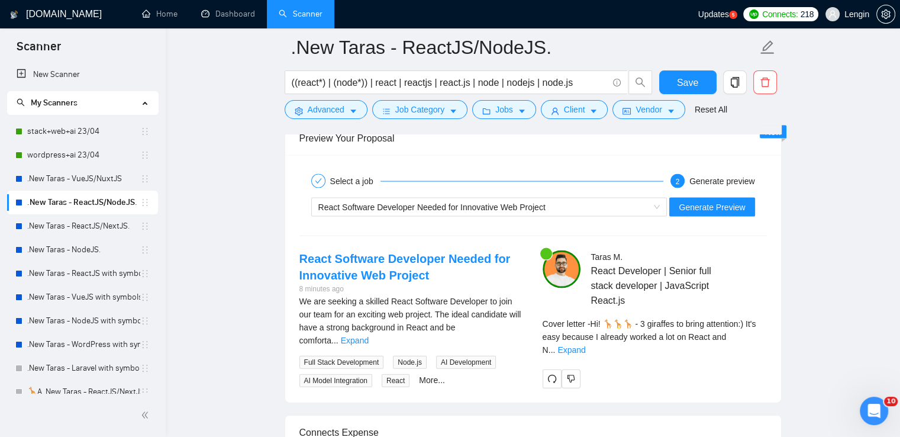
click at [85, 218] on link ".New Taras - ReactJS/NextJS." at bounding box center [83, 226] width 113 height 24
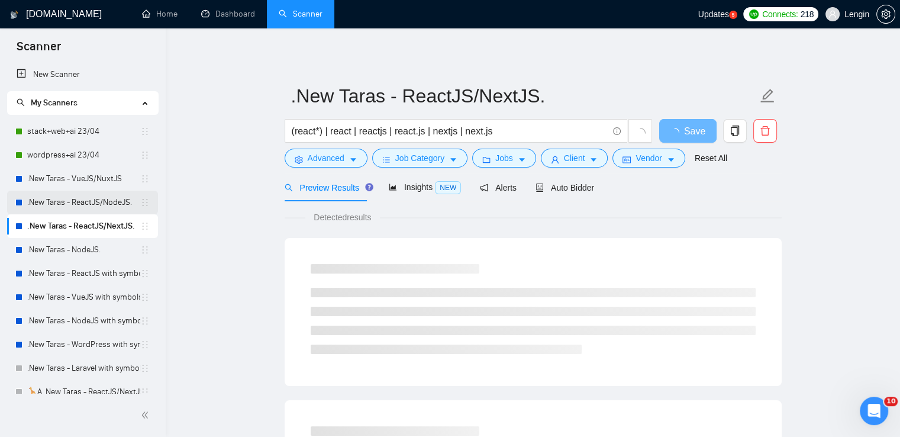
click at [62, 204] on link ".New Taras - ReactJS/NodeJS." at bounding box center [83, 203] width 113 height 24
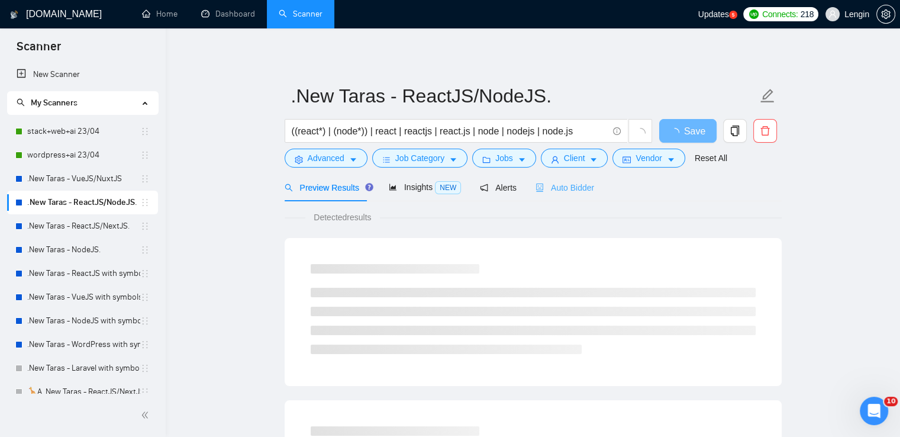
click at [568, 180] on div "Auto Bidder" at bounding box center [564, 187] width 59 height 28
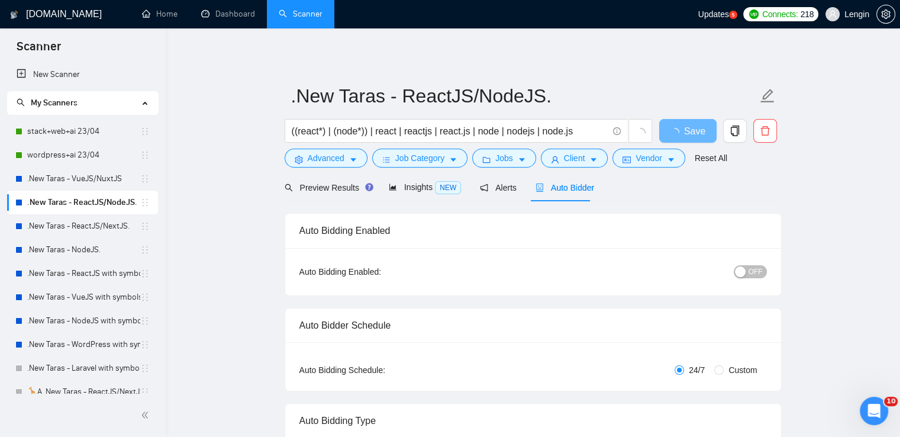
radio input "false"
radio input "true"
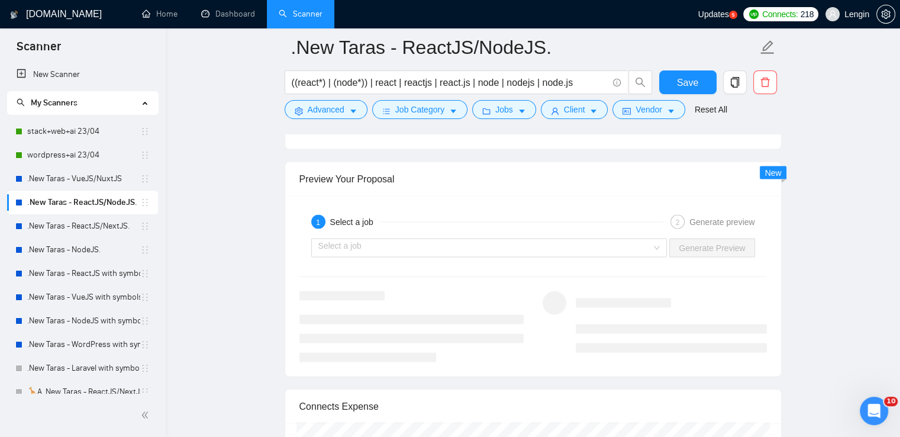
scroll to position [2432, 0]
click at [667, 244] on div "Select a job" at bounding box center [489, 248] width 356 height 19
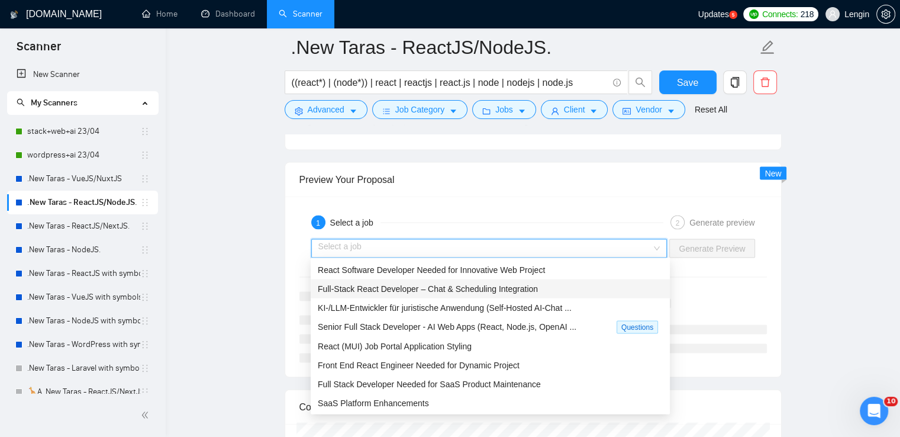
click at [479, 296] on div "Full-Stack React Developer – Chat & Scheduling Integration" at bounding box center [490, 288] width 359 height 19
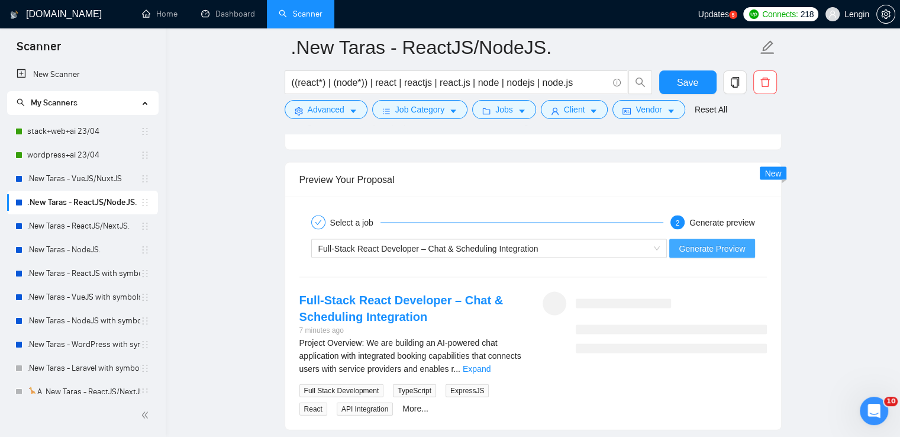
click at [683, 243] on span "Generate Preview" at bounding box center [712, 248] width 66 height 13
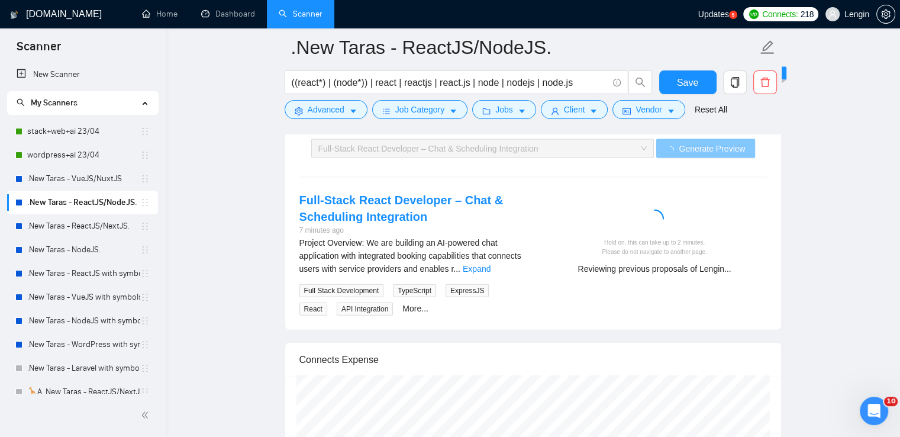
scroll to position [2539, 0]
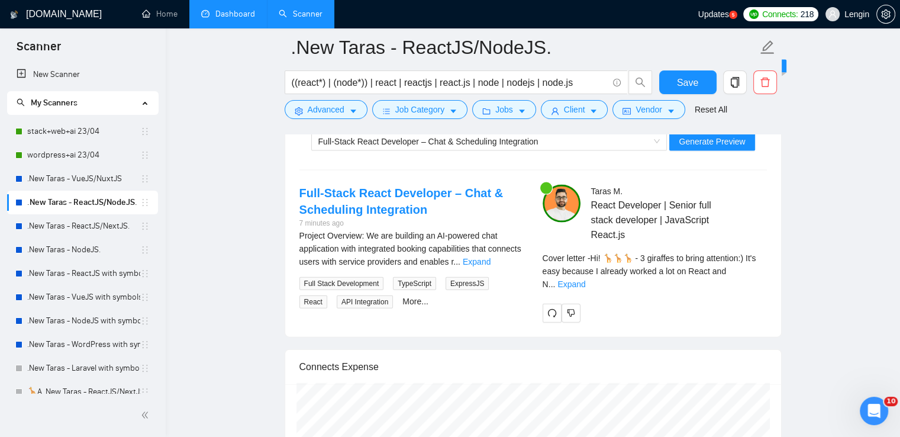
click at [238, 15] on link "Dashboard" at bounding box center [228, 14] width 54 height 10
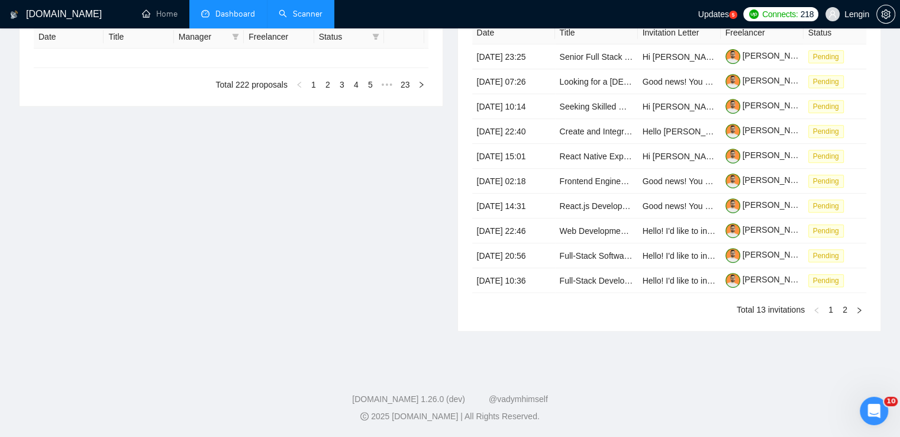
type input "[DATE]"
